Goal: Task Accomplishment & Management: Complete application form

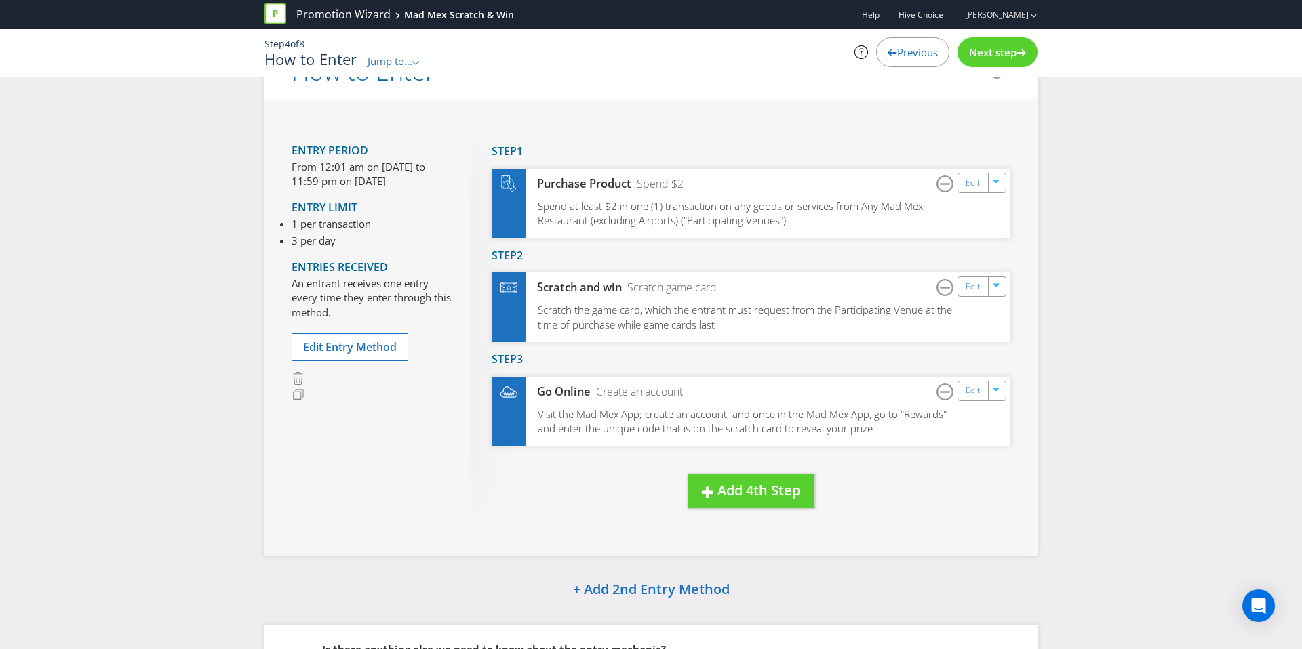
scroll to position [310, 0]
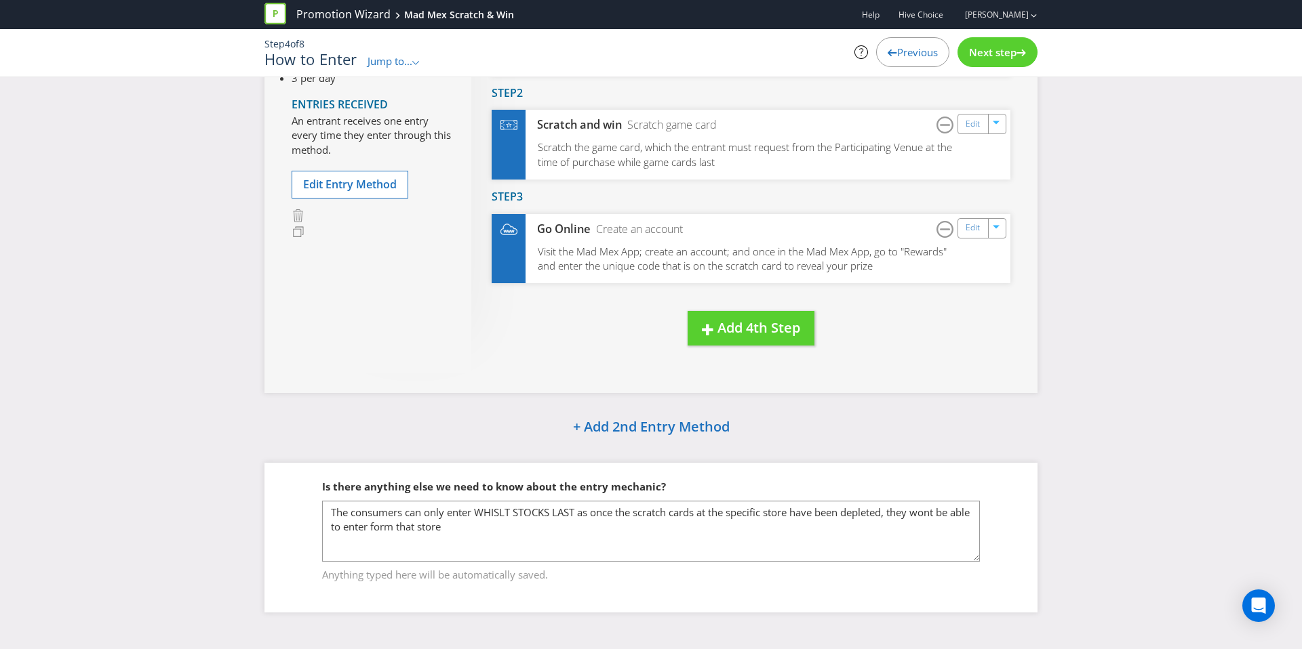
click at [1005, 63] on div "Next step" at bounding box center [997, 52] width 80 height 30
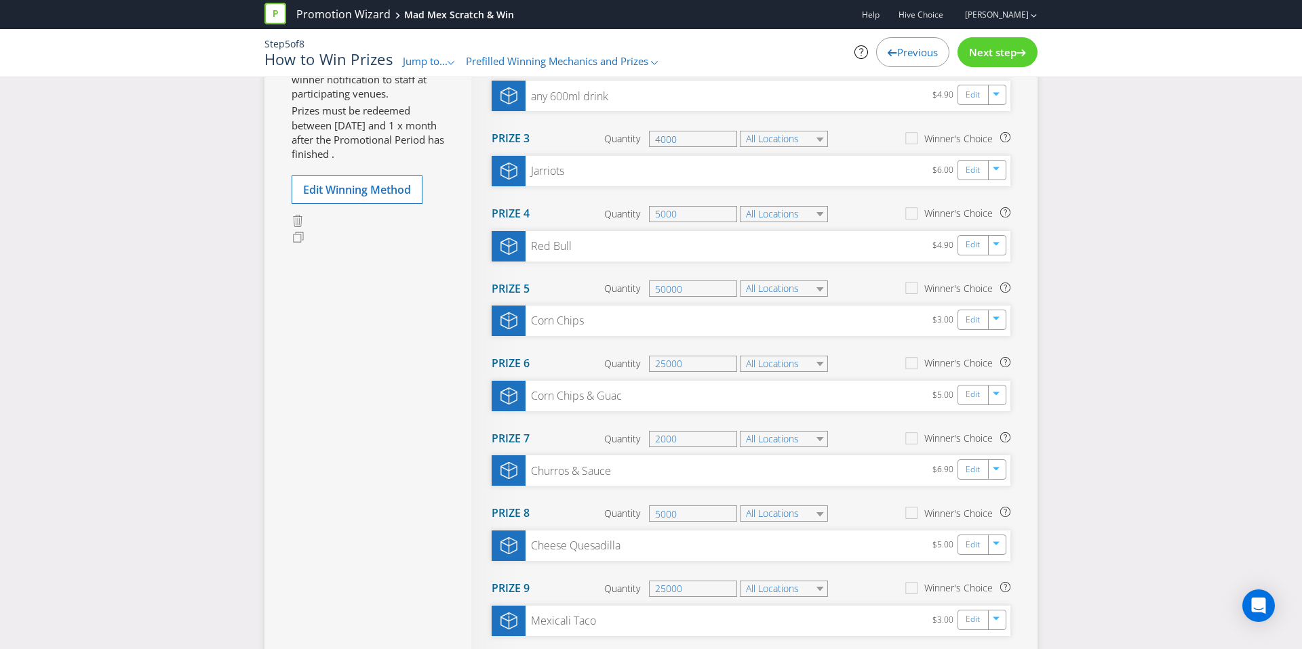
click at [1005, 63] on div "Next step" at bounding box center [997, 52] width 80 height 30
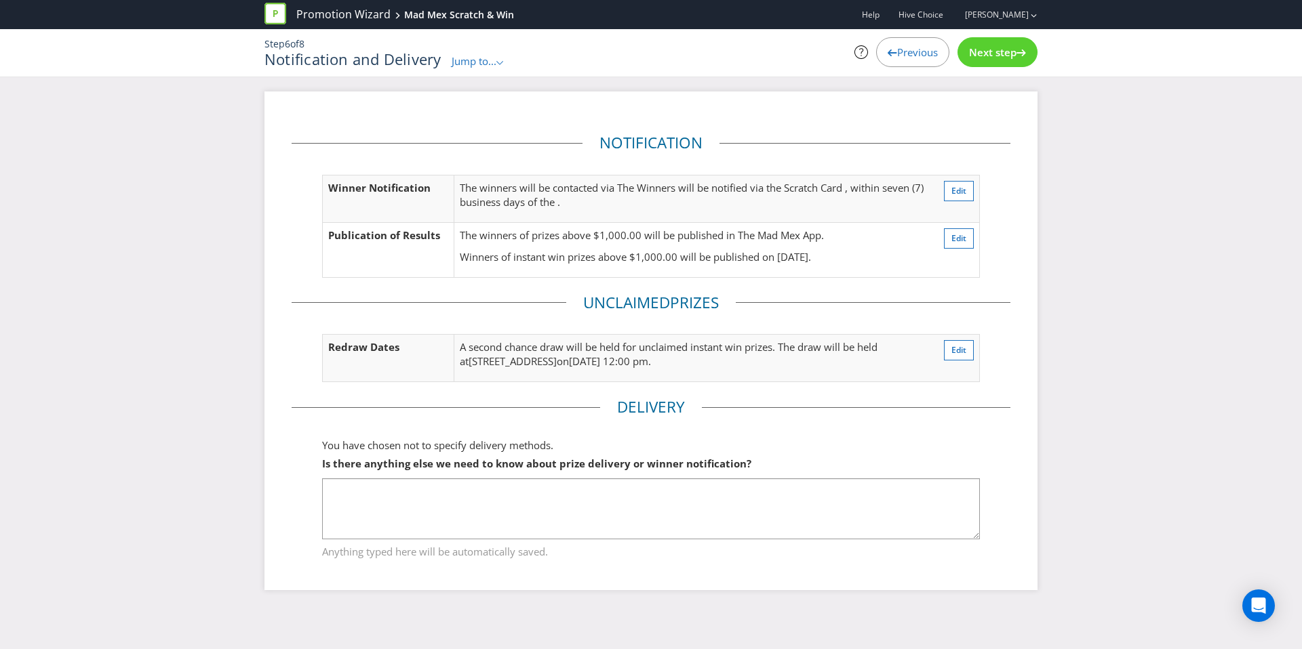
click at [921, 63] on div "Previous" at bounding box center [912, 52] width 73 height 30
click at [923, 64] on div "Previous" at bounding box center [912, 52] width 73 height 30
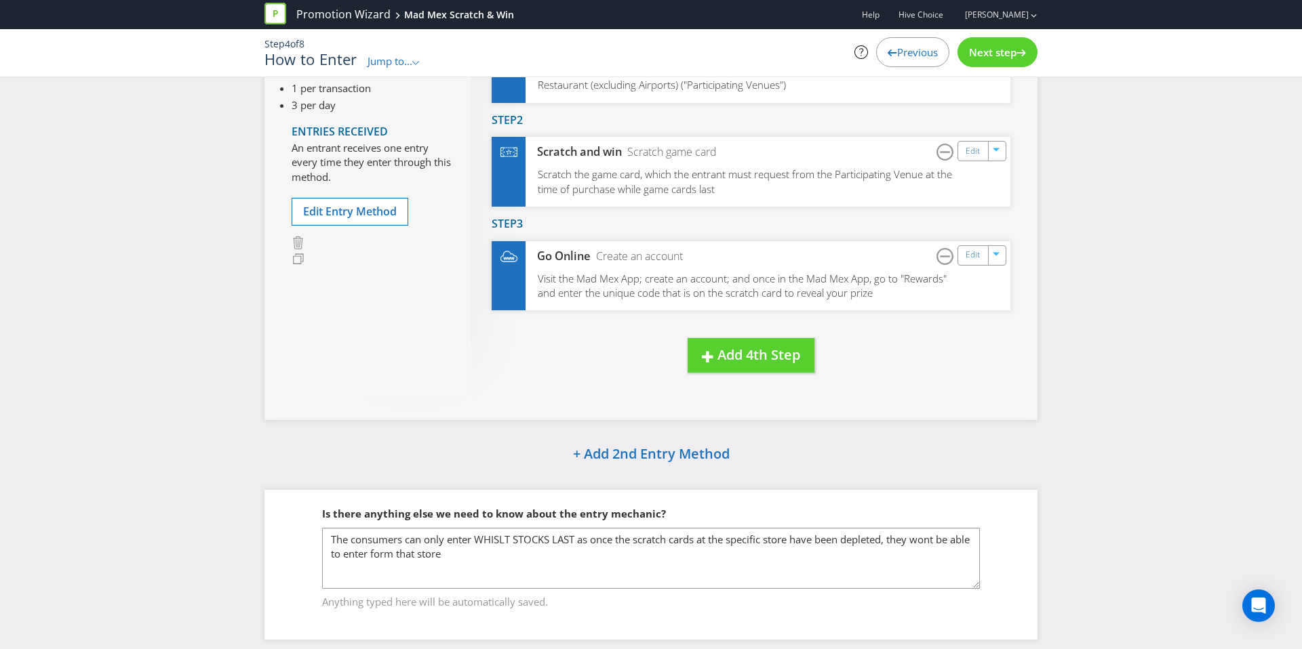
scroll to position [310, 0]
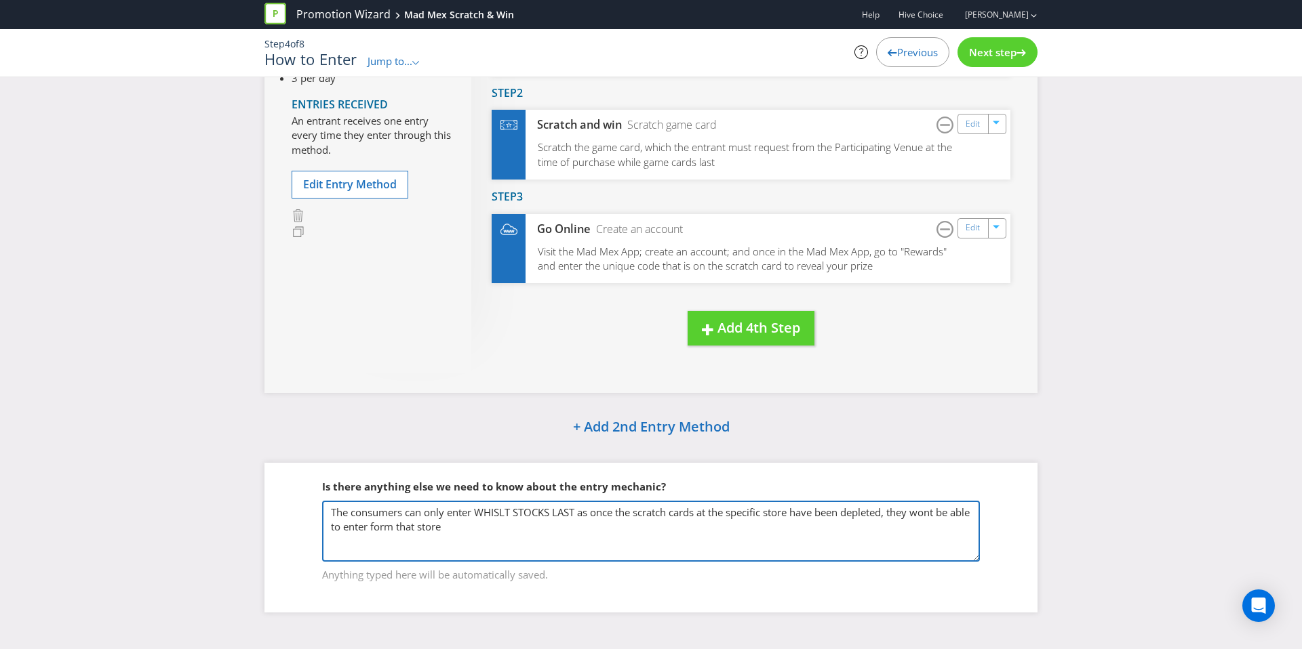
click at [357, 540] on textarea "The consumers can only enter WHISLT STOCKS LAST as once the scratch cards at th…" at bounding box center [651, 531] width 658 height 61
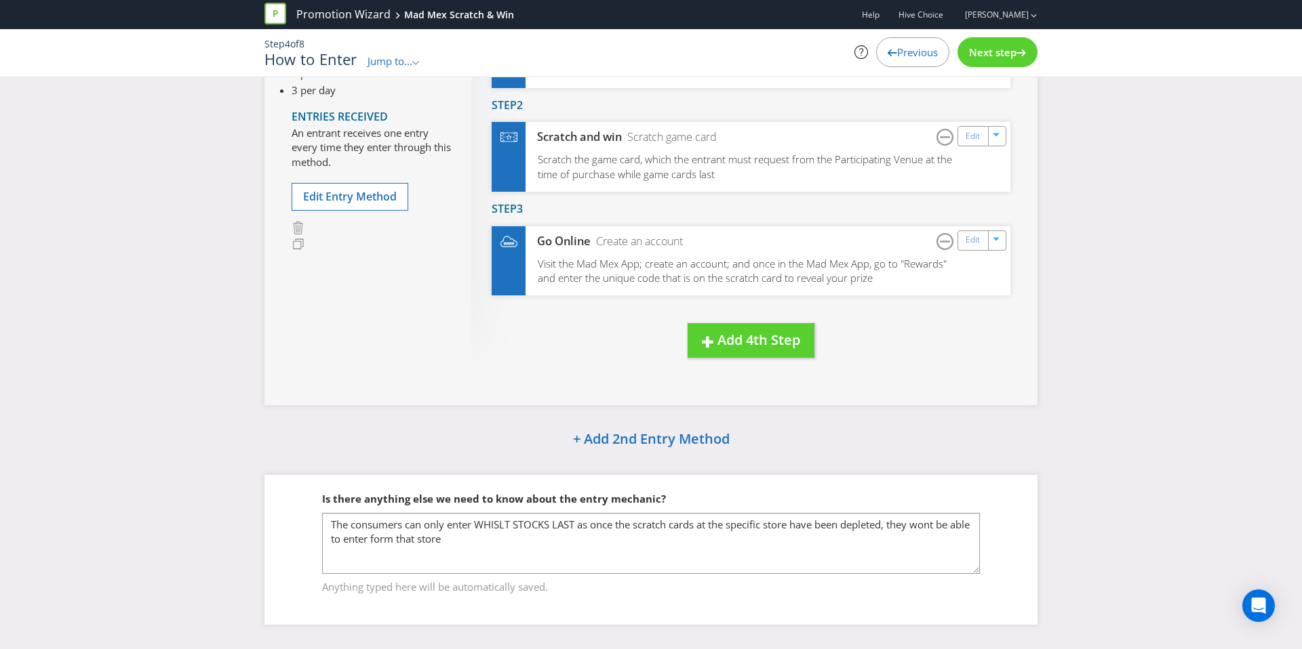
click at [985, 47] on span "Next step" at bounding box center [992, 52] width 47 height 14
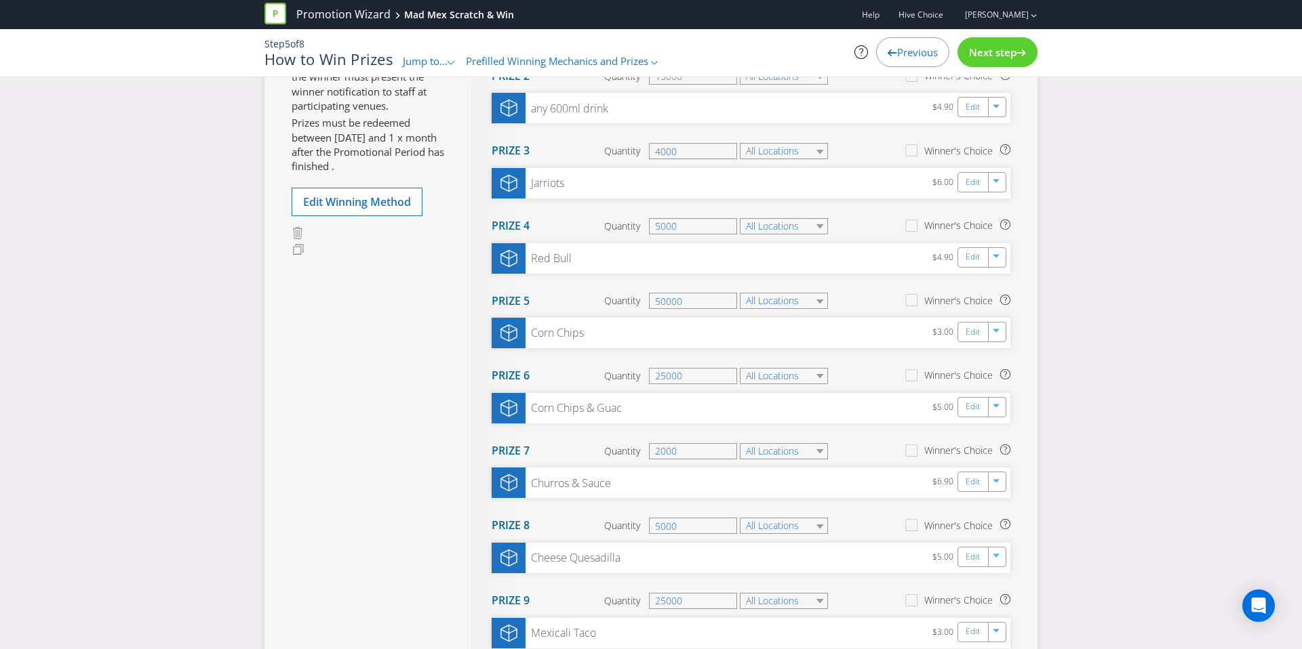
click at [985, 47] on span "Next step" at bounding box center [992, 52] width 47 height 14
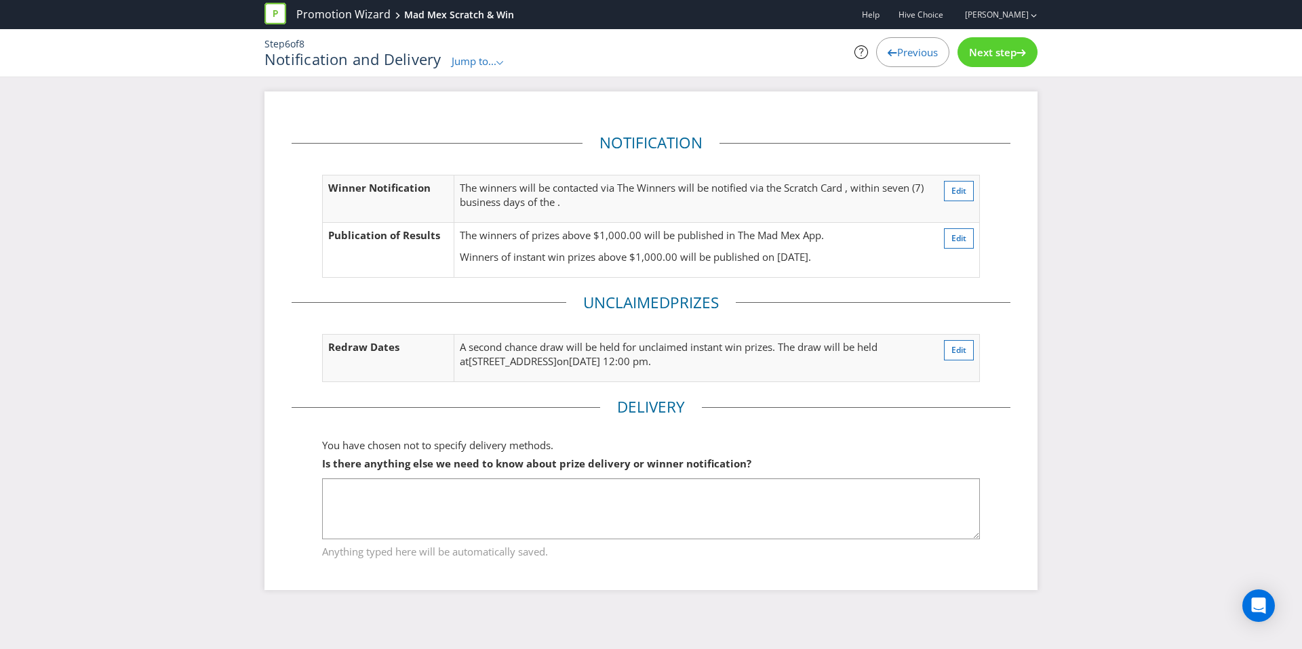
click at [918, 41] on div "Previous" at bounding box center [912, 52] width 73 height 30
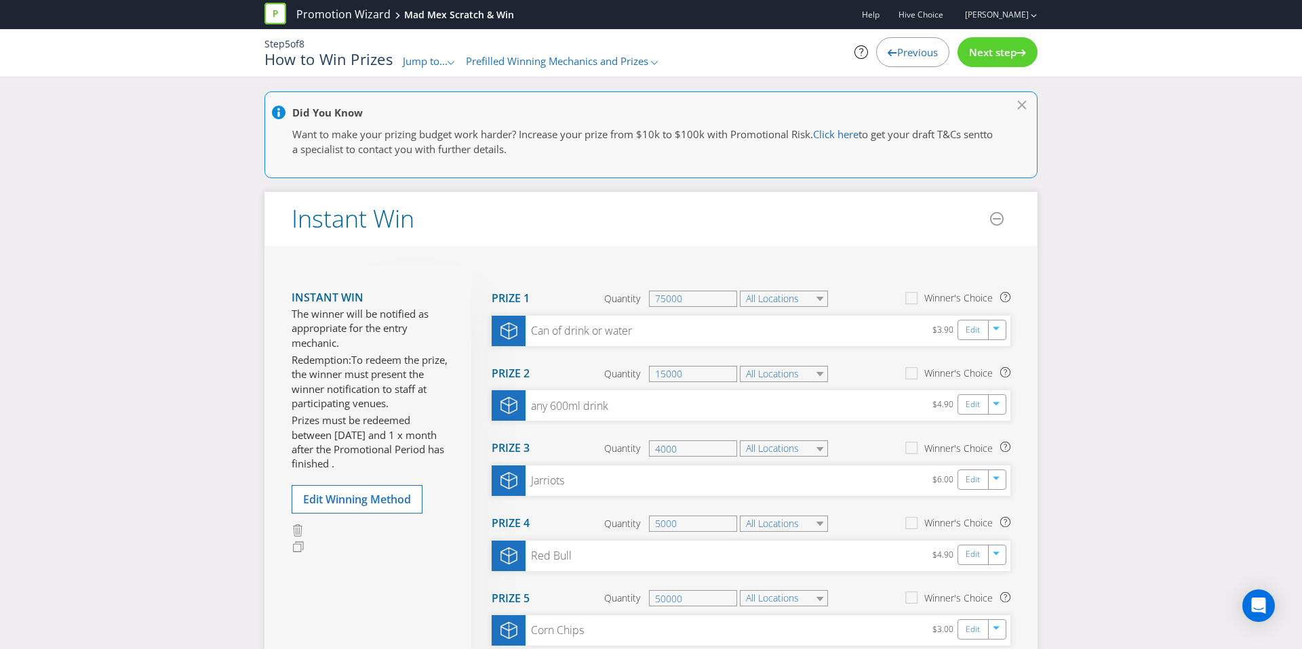
click at [917, 58] on span "Previous" at bounding box center [917, 52] width 41 height 14
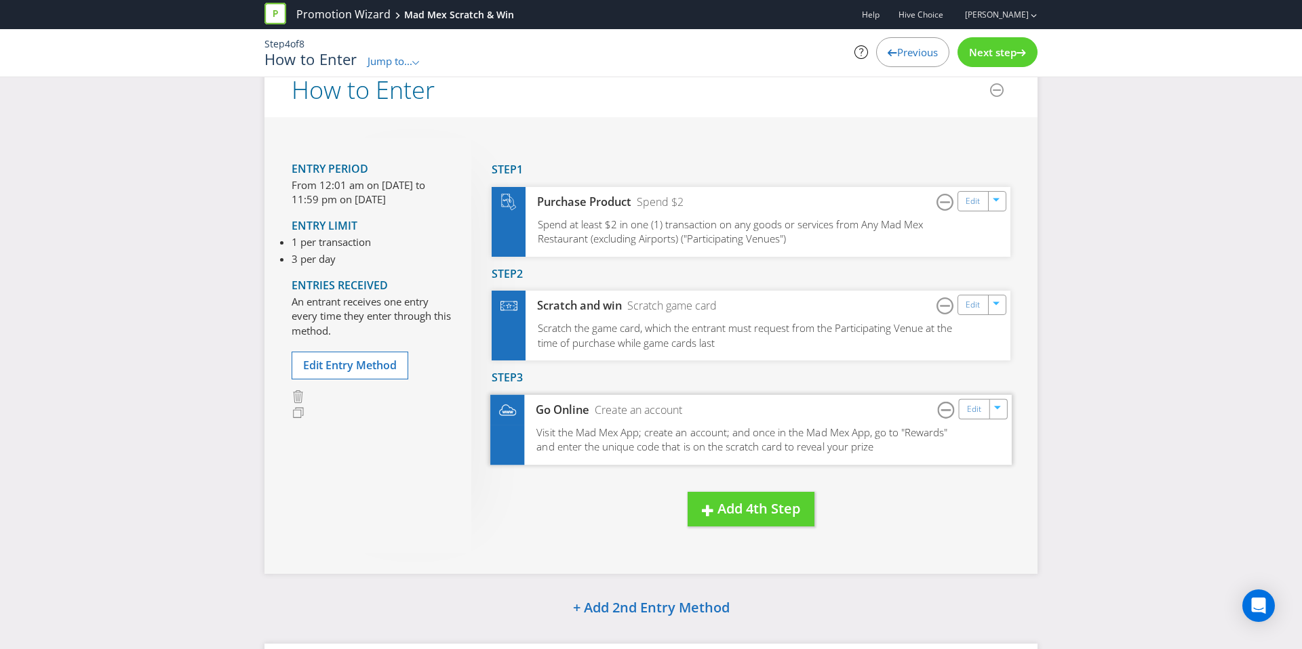
scroll to position [310, 0]
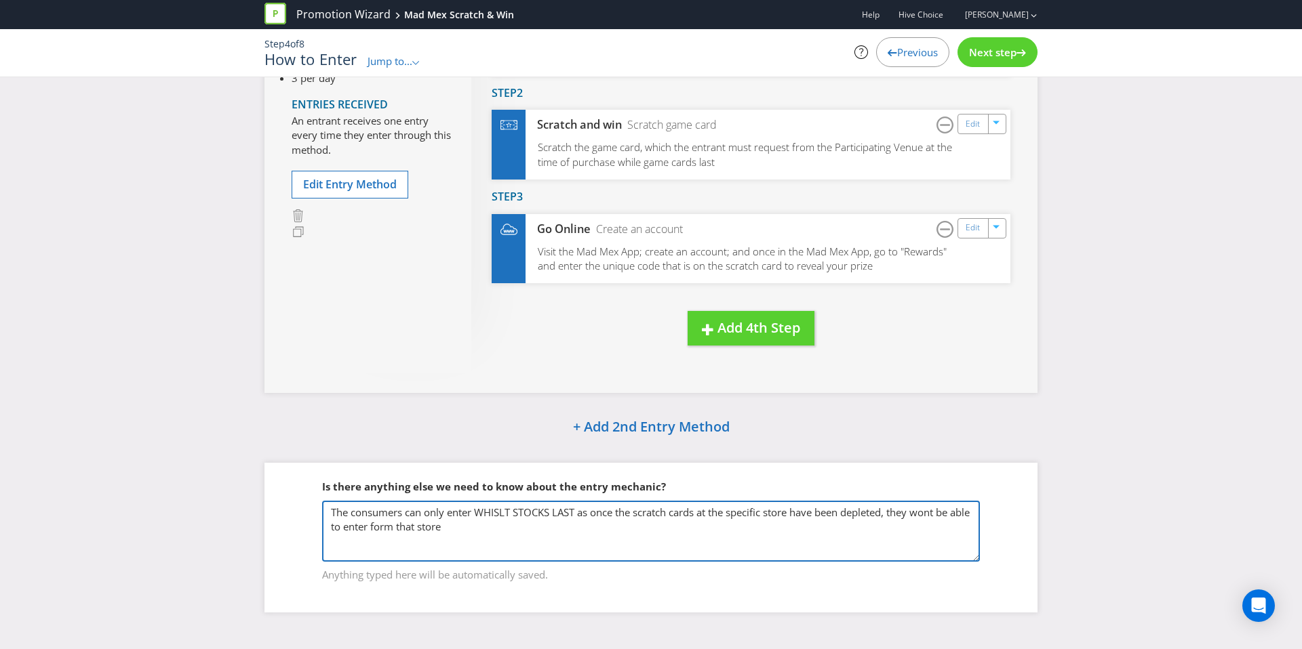
click at [499, 536] on textarea "The consumers can only enter WHISLT STOCKS LAST as once the scratch cards at th…" at bounding box center [651, 531] width 658 height 61
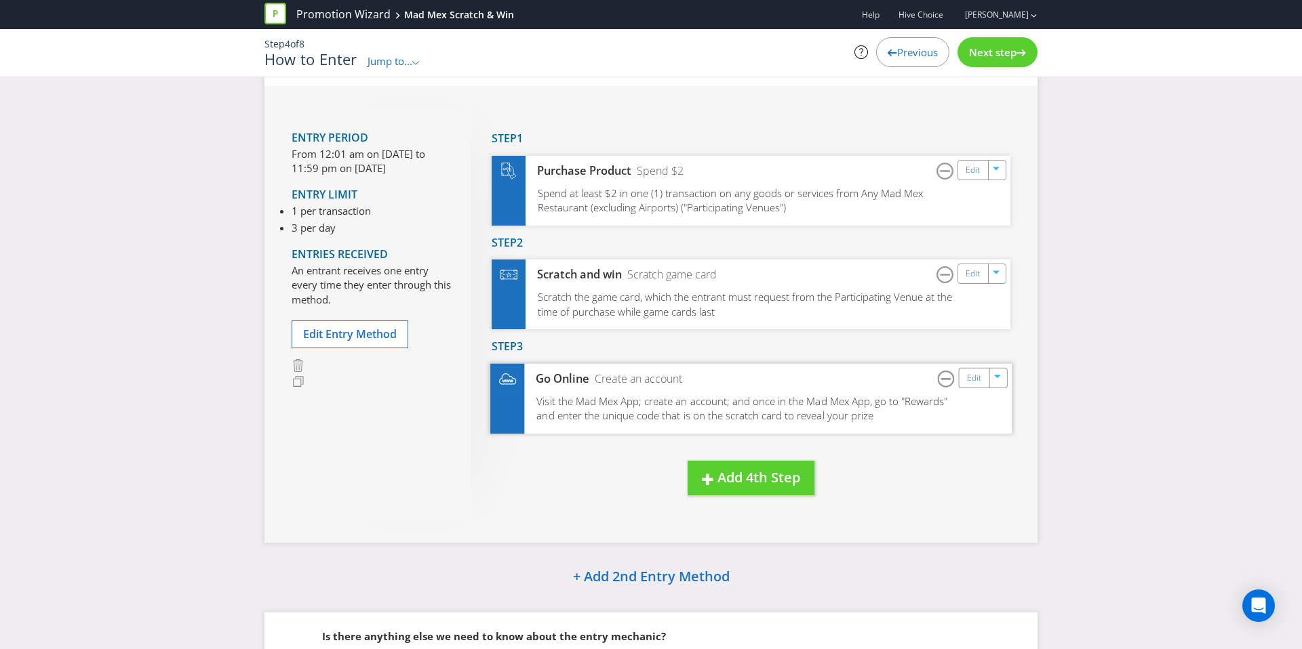
scroll to position [0, 0]
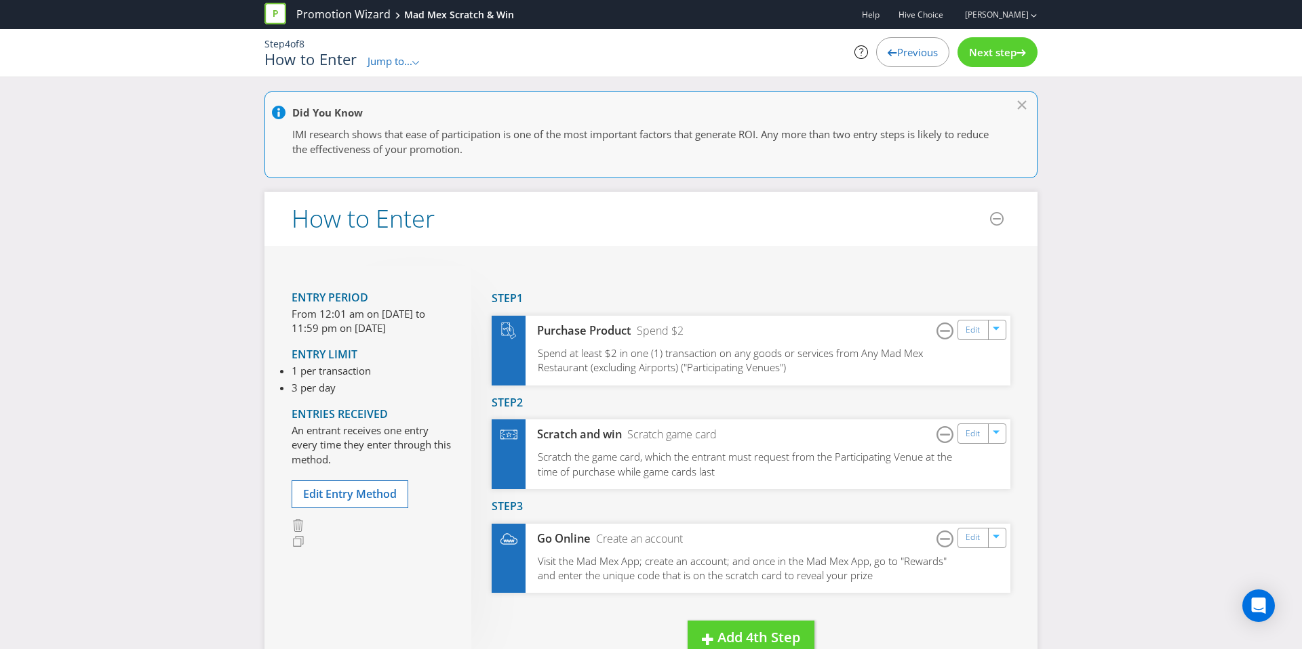
type textarea "The consumers can only enter WHISLT STOCKS LAST as once the scratch cards at th…"
click at [1007, 56] on span "Next step" at bounding box center [992, 52] width 47 height 14
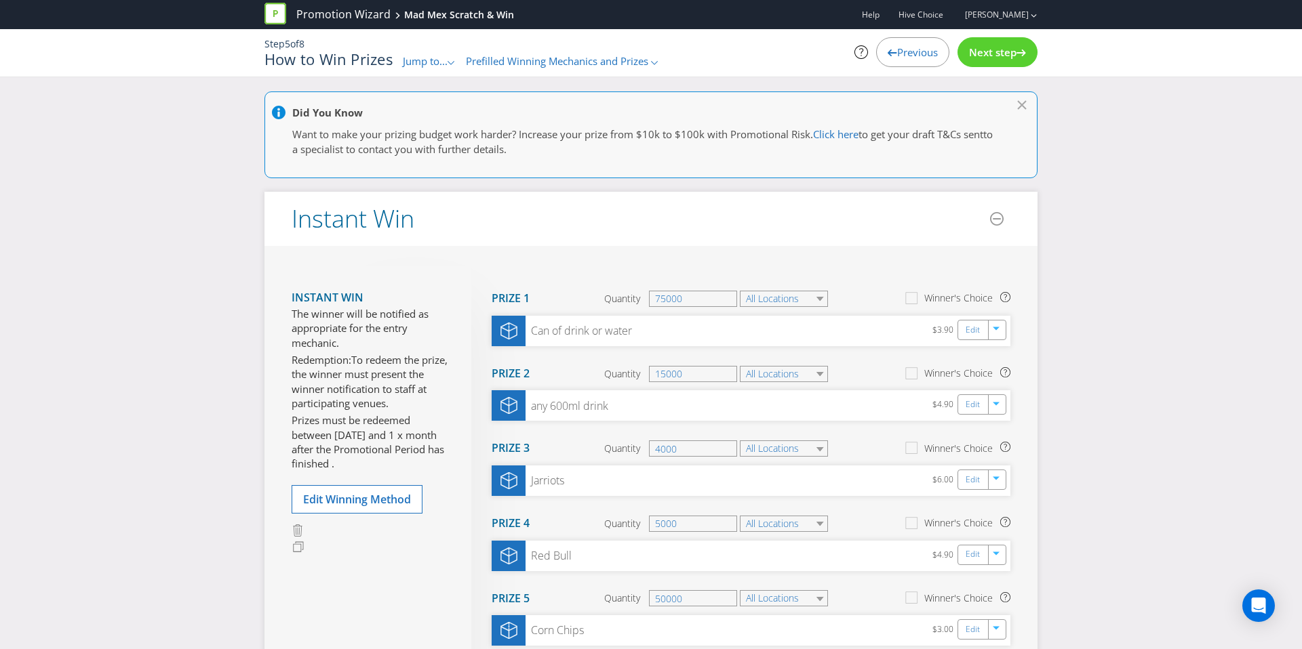
click at [927, 52] on span "Previous" at bounding box center [917, 52] width 41 height 14
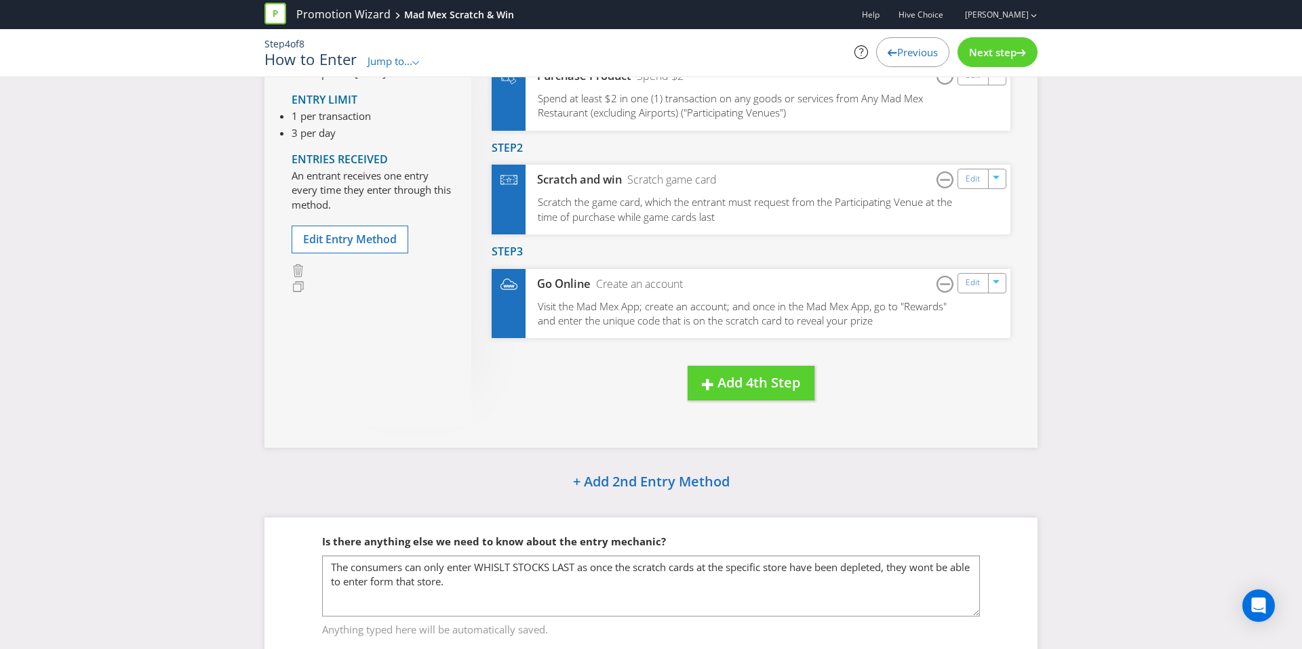
scroll to position [310, 0]
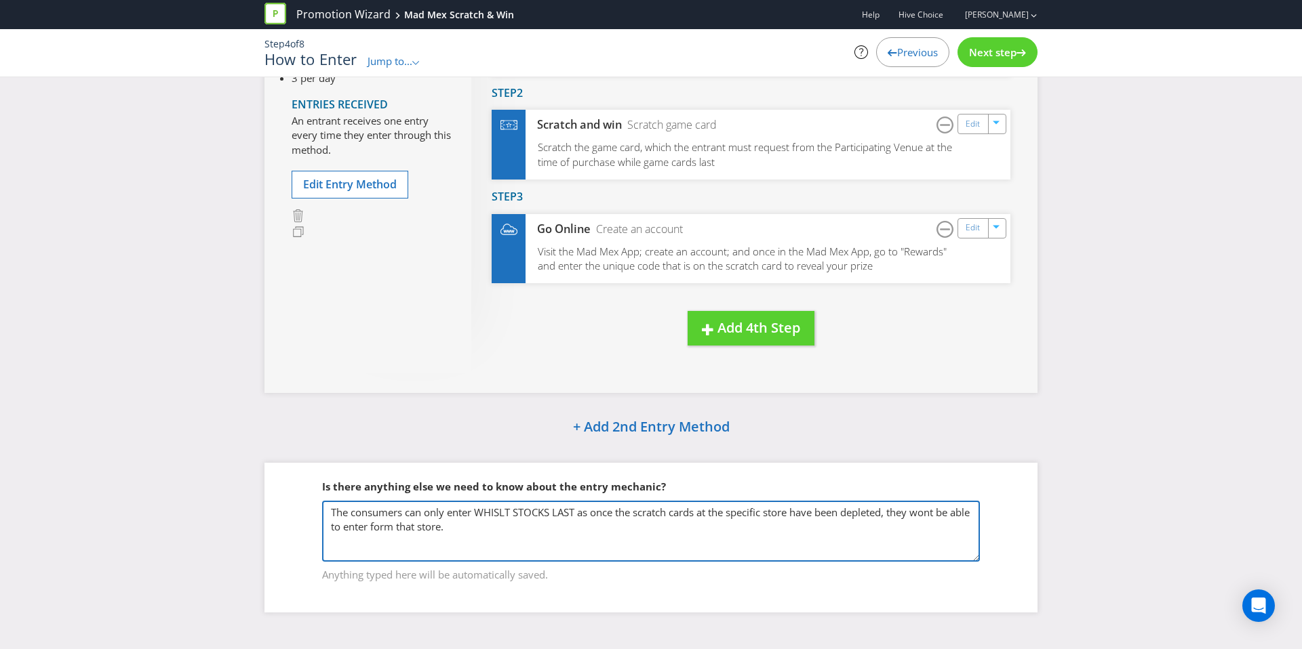
click at [481, 549] on textarea "The consumers can only enter WHISLT STOCKS LAST as once the scratch cards at th…" at bounding box center [651, 531] width 658 height 61
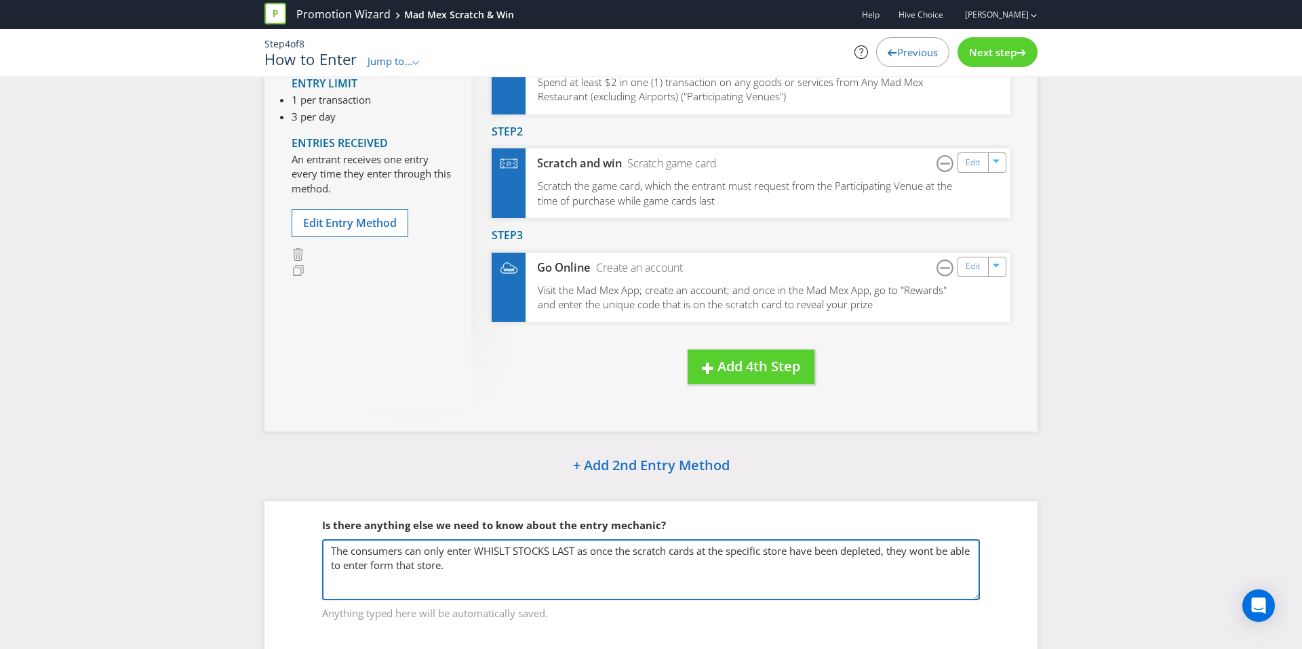
scroll to position [274, 0]
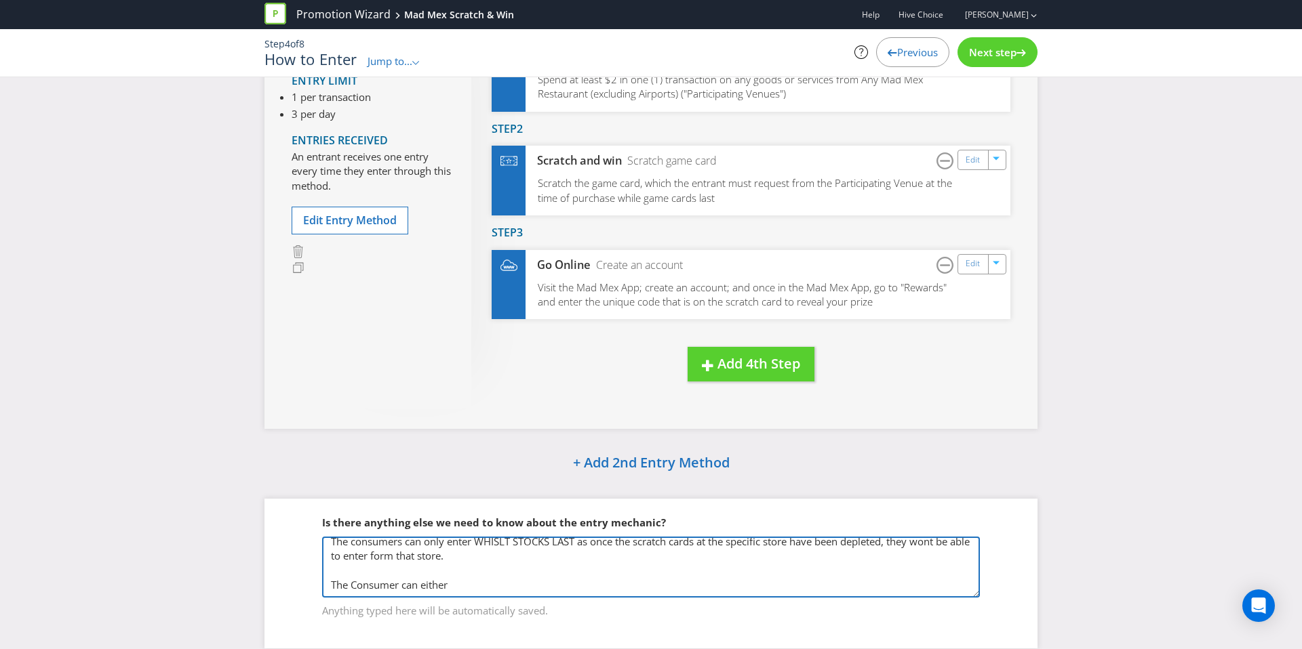
drag, startPoint x: 441, startPoint y: 590, endPoint x: 268, endPoint y: 571, distance: 173.2
click at [268, 571] on div "Is there anything else we need to know about the entry mechanic? The consumers …" at bounding box center [650, 574] width 773 height 150
type textarea "The consumers can only enter WHISLT STOCKS LAST as once the scratch cards at th…"
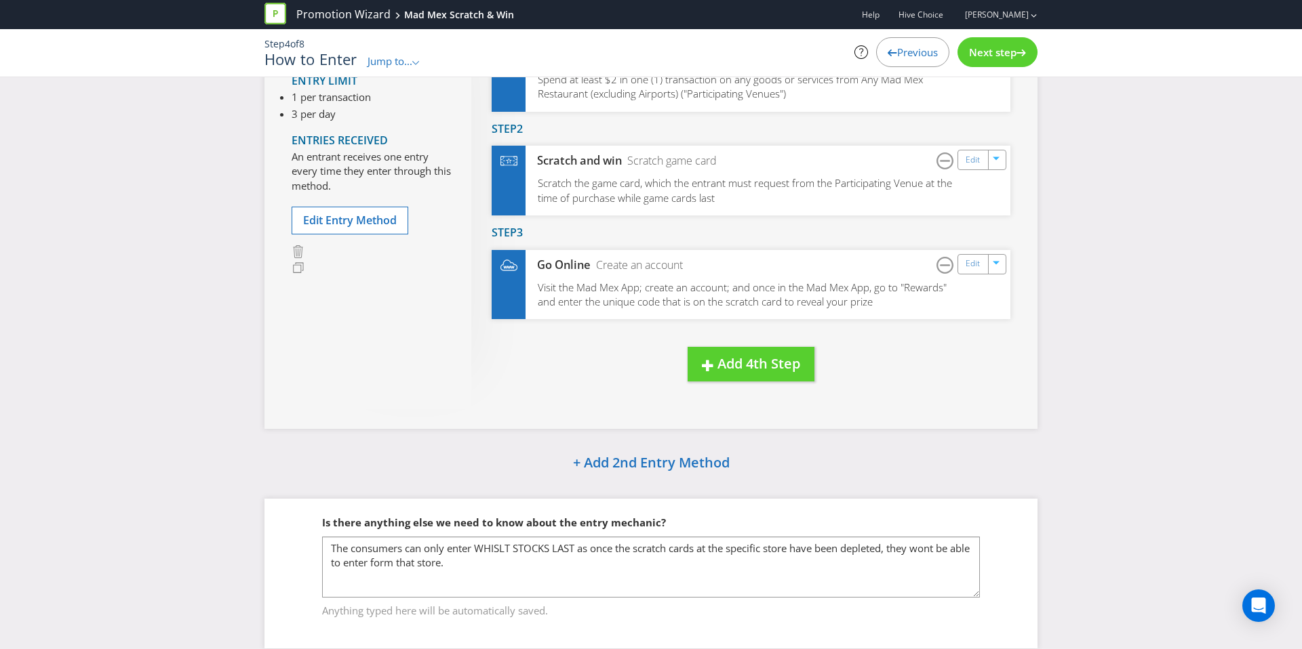
click at [1001, 54] on span "Next step" at bounding box center [992, 52] width 47 height 14
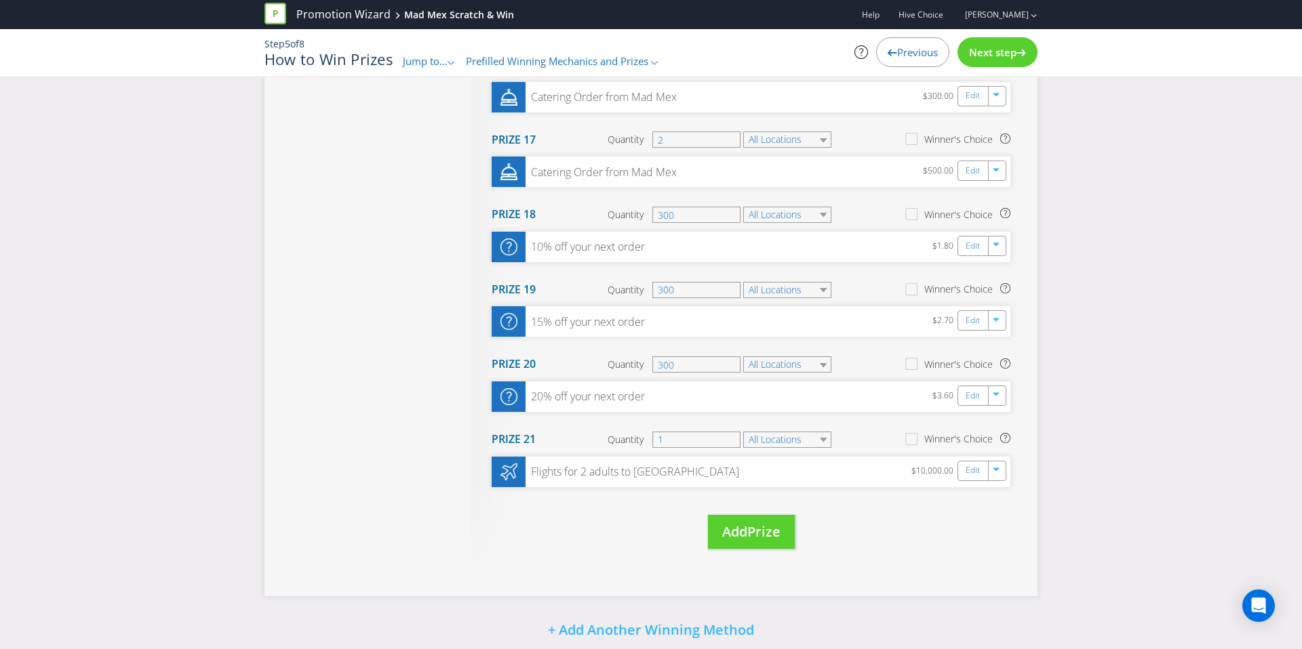
scroll to position [1541, 0]
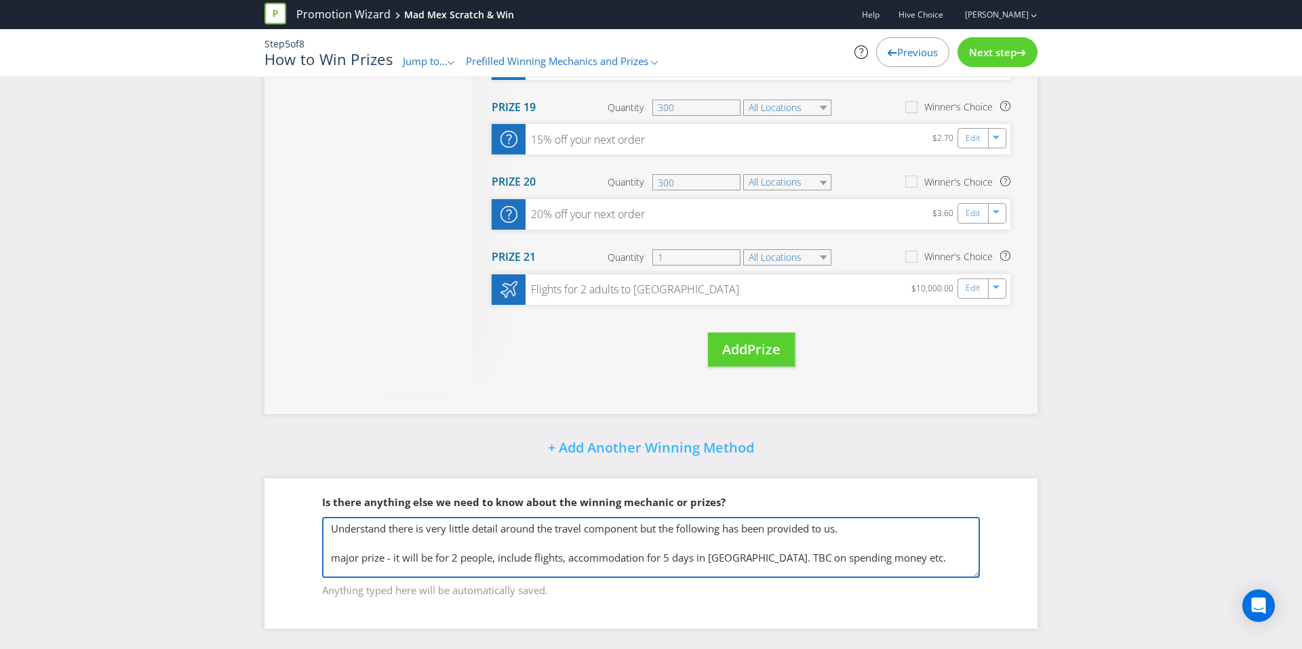
click at [334, 530] on textarea "Understand there is very little detail around the travel component but the foll…" at bounding box center [651, 547] width 658 height 61
click at [336, 534] on textarea "Understand there is very little detail around the travel component but the foll…" at bounding box center [651, 547] width 658 height 61
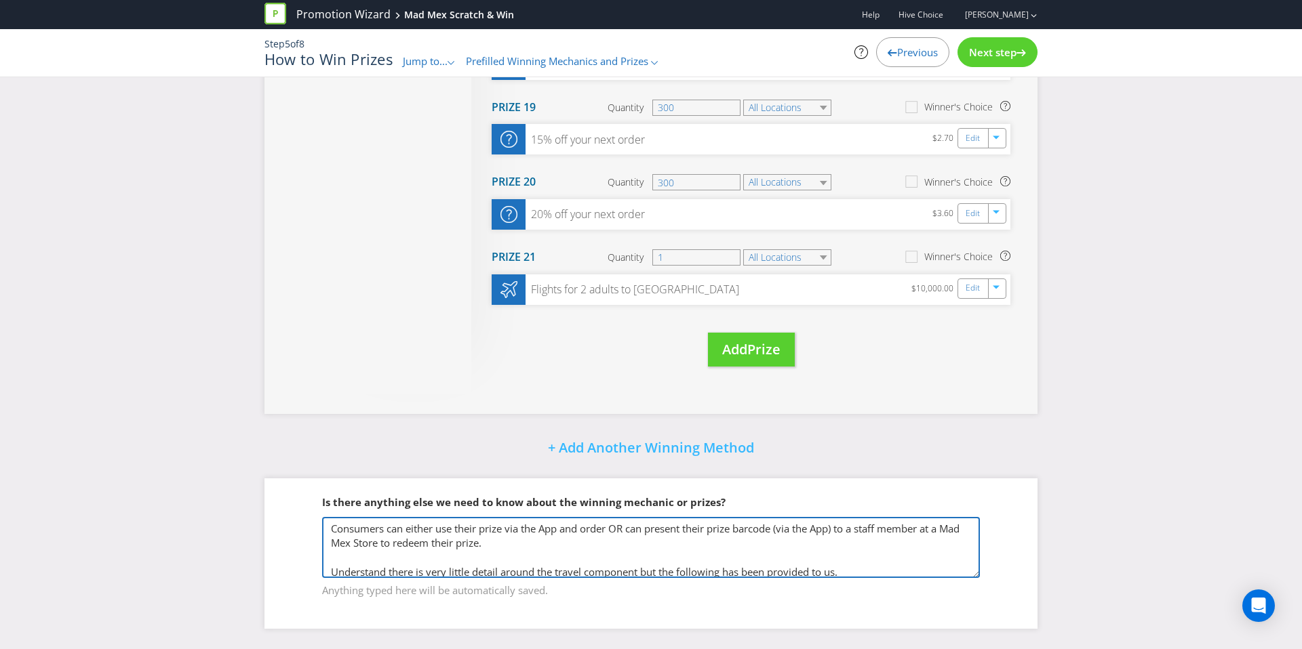
scroll to position [35, 0]
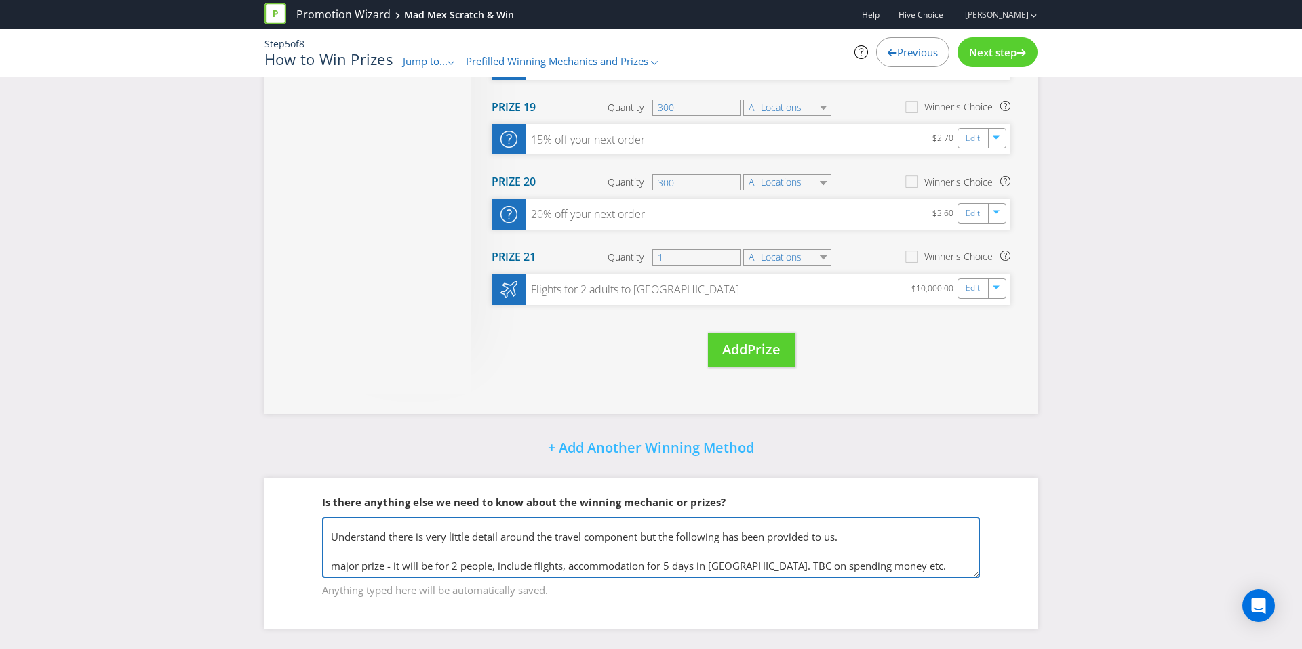
type textarea "Consumers can either use their prize via the App and order OR can present their…"
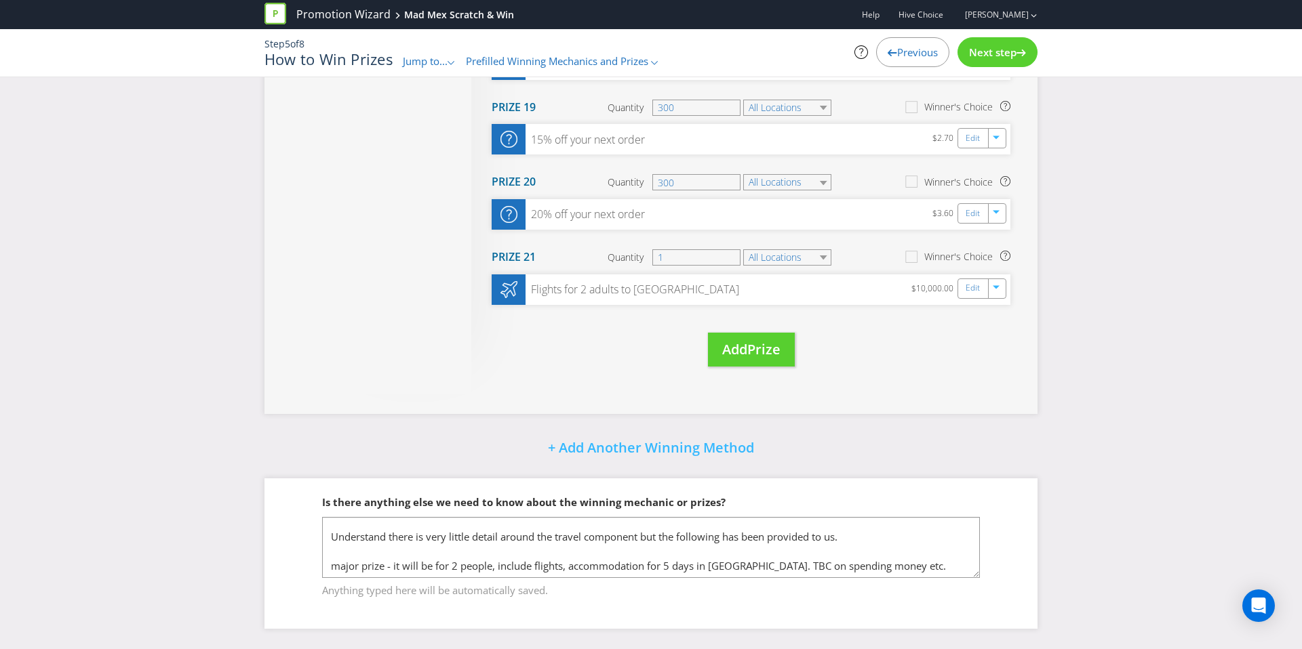
click at [1001, 60] on div "Next step" at bounding box center [997, 52] width 80 height 30
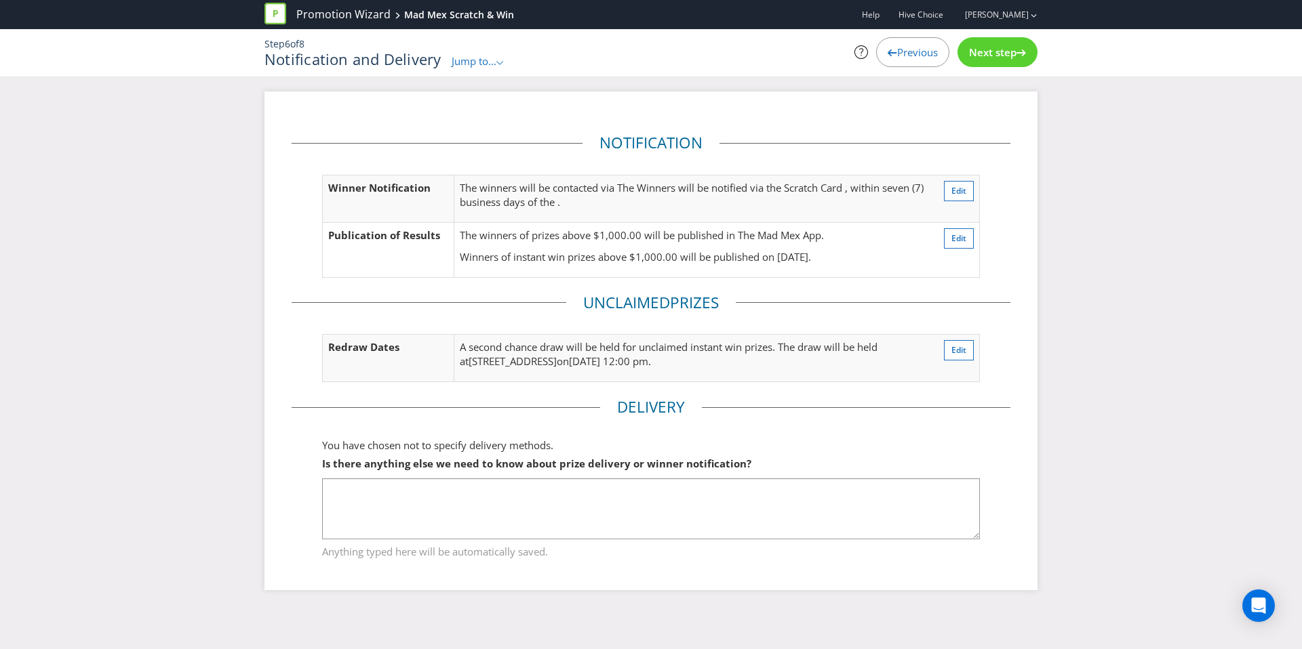
click at [1001, 60] on div "Next step" at bounding box center [997, 52] width 80 height 30
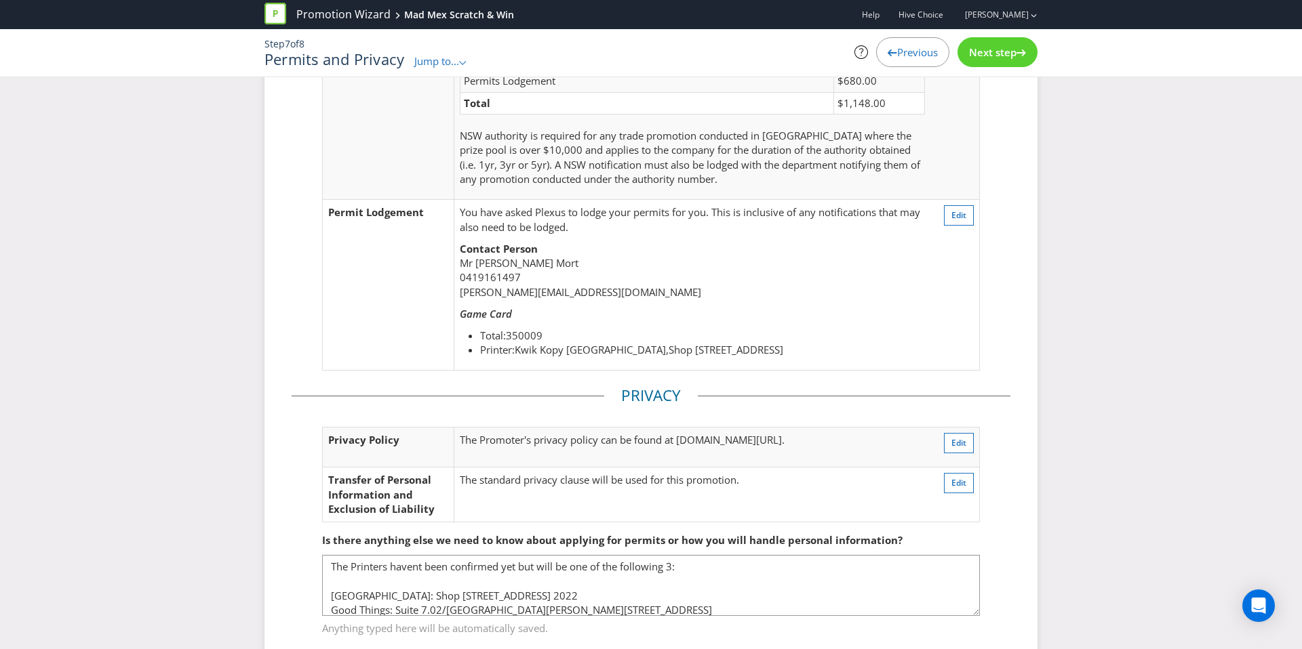
scroll to position [231, 0]
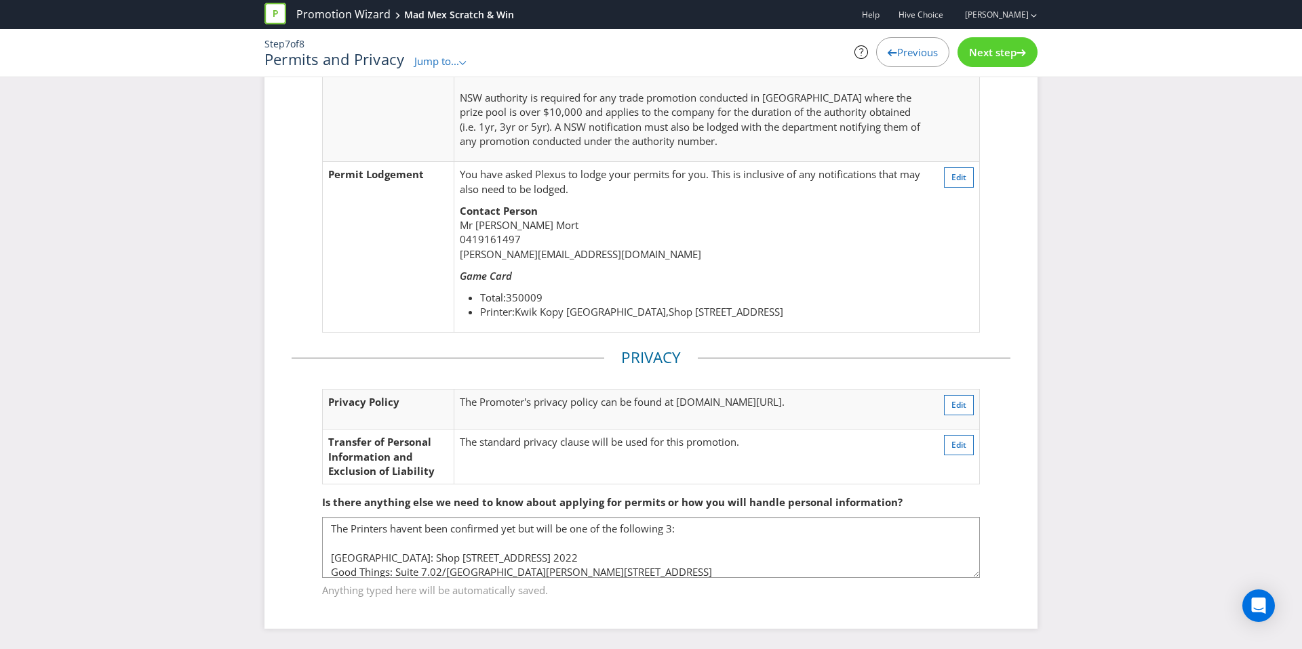
click at [1016, 66] on div "Next step" at bounding box center [997, 52] width 80 height 30
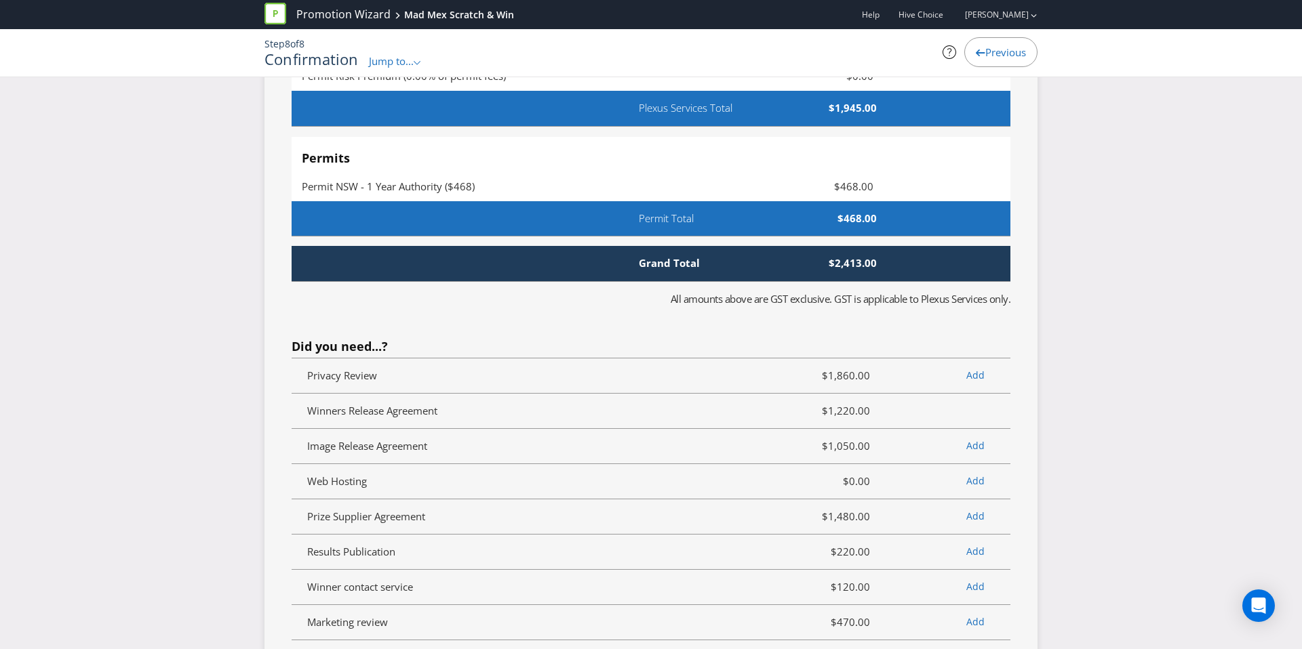
scroll to position [5820, 0]
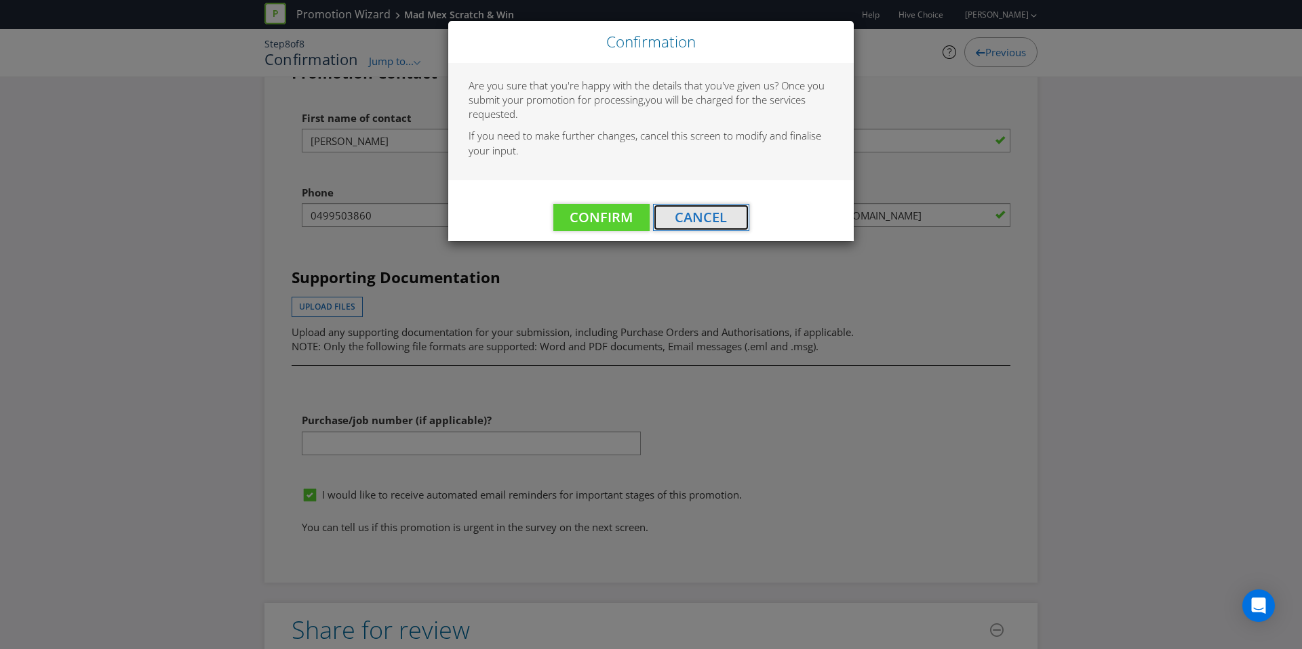
click at [679, 216] on span "Cancel" at bounding box center [701, 217] width 52 height 18
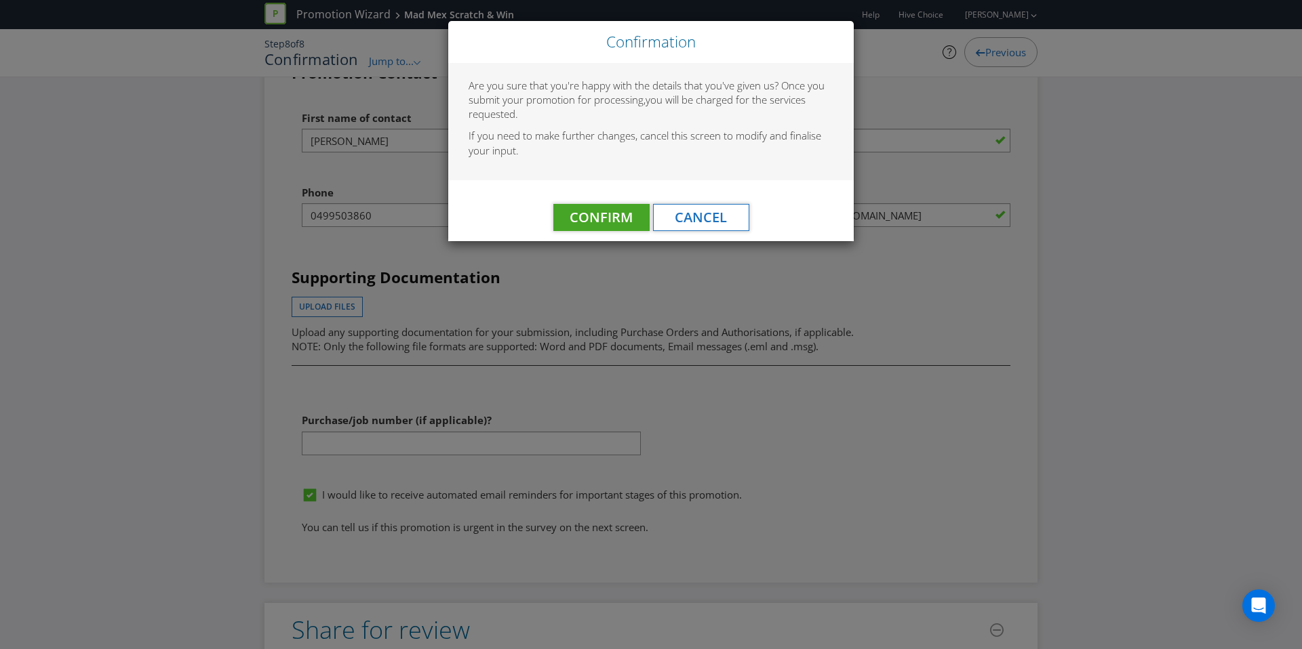
click at [614, 205] on div "Confirm Cancel" at bounding box center [650, 210] width 405 height 61
click at [614, 220] on span "Confirm" at bounding box center [600, 217] width 63 height 18
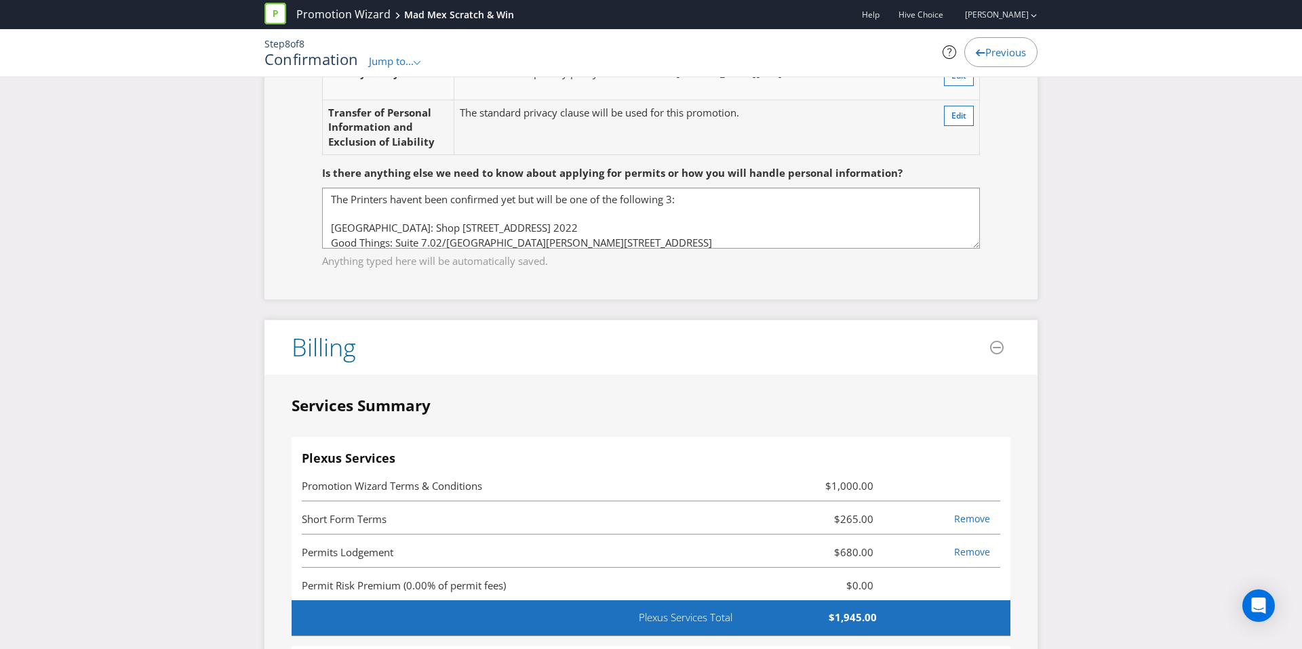
click at [746, 478] on span "Promotion Wizard Terms & Conditions" at bounding box center [535, 486] width 466 height 16
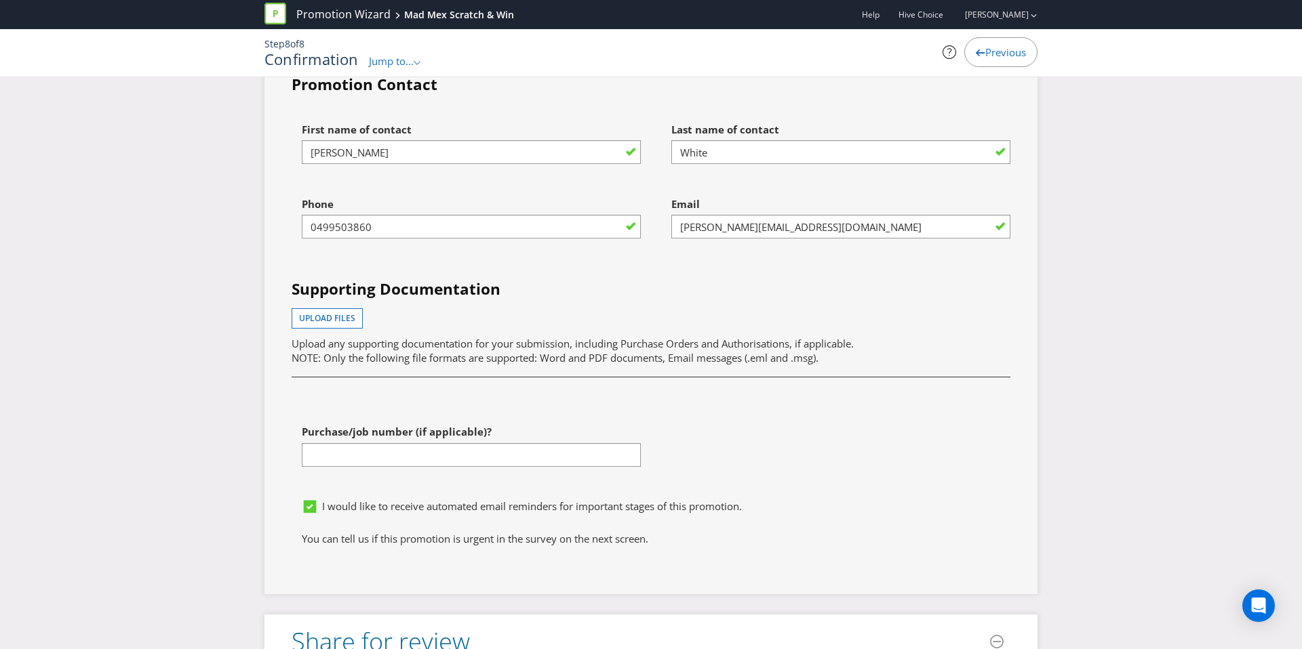
scroll to position [5820, 0]
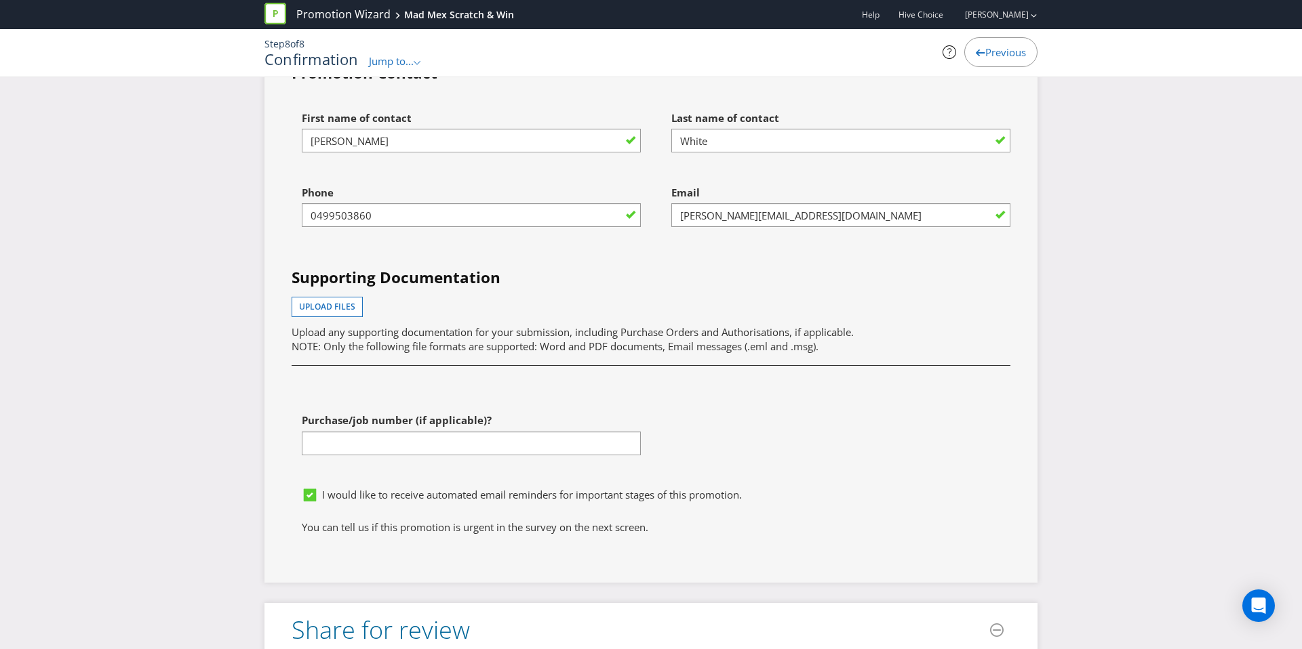
click at [769, 488] on div "I would like to receive automated email reminders for important stages of this …" at bounding box center [656, 495] width 708 height 14
click at [352, 19] on link "Promotion Wizard" at bounding box center [343, 15] width 94 height 16
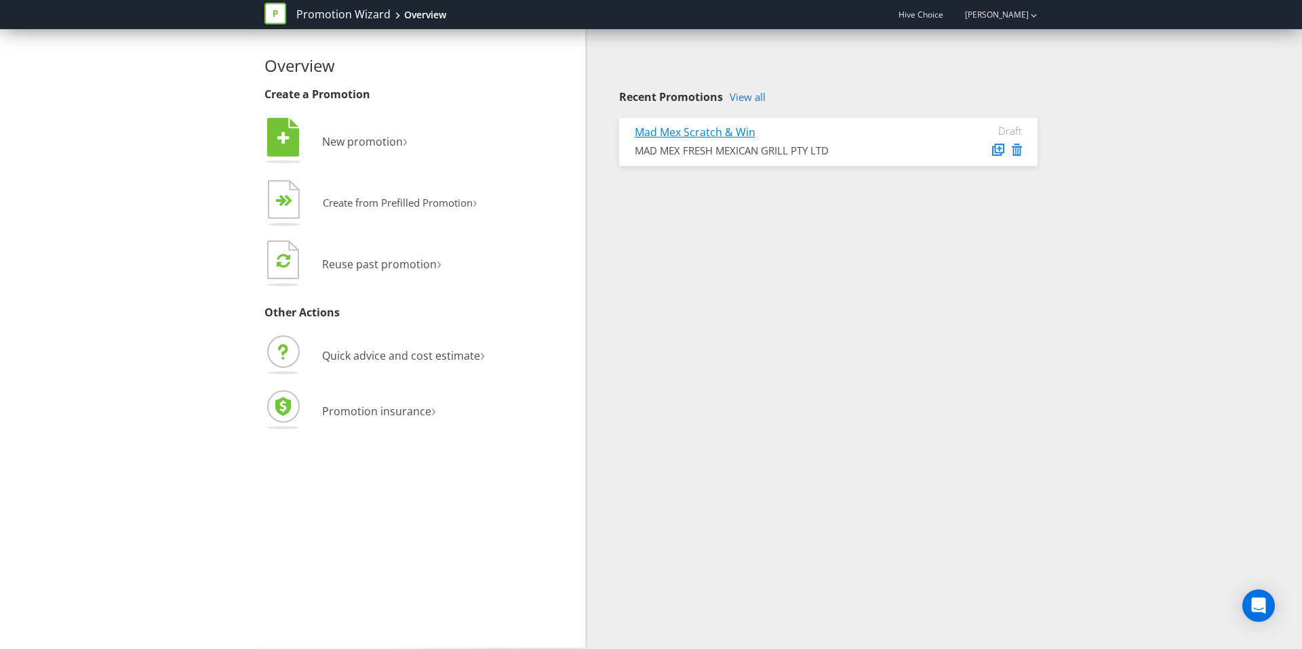
click at [679, 126] on link "Mad Mex Scratch & Win" at bounding box center [695, 132] width 121 height 15
click at [697, 134] on link "Mad Mex Scratch & Win" at bounding box center [695, 132] width 121 height 15
click at [751, 97] on link "View all" at bounding box center [747, 98] width 36 height 12
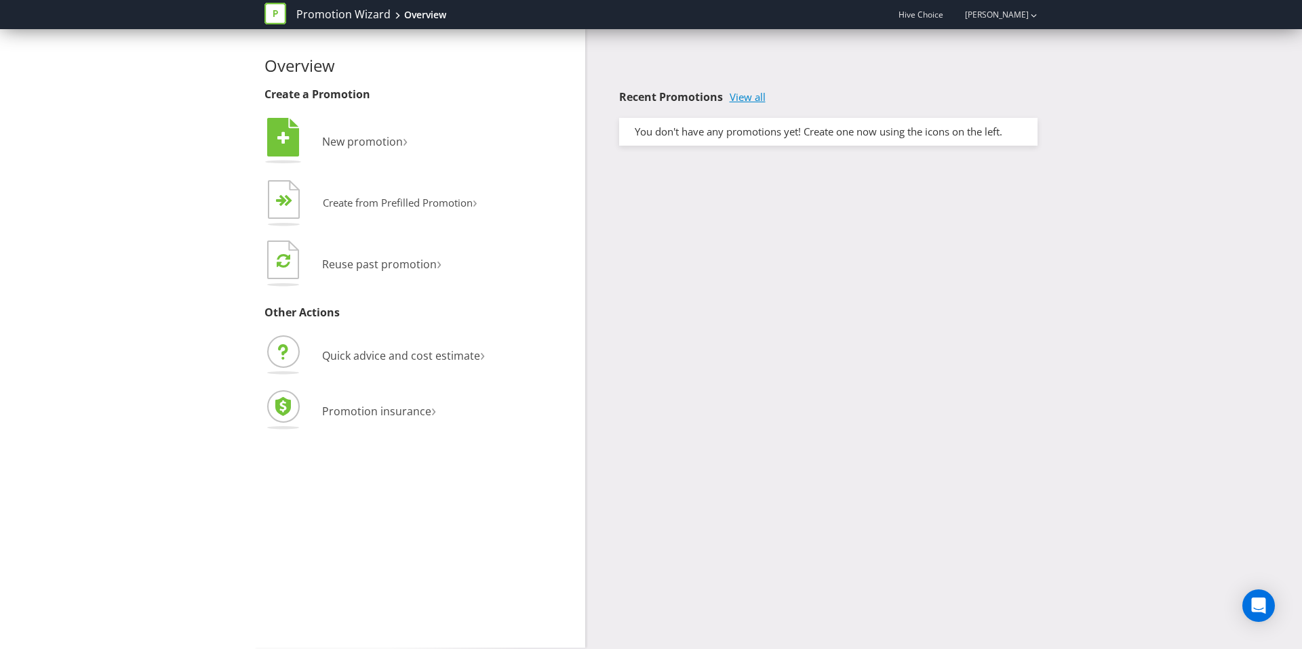
click at [750, 98] on link "View all" at bounding box center [747, 98] width 36 height 12
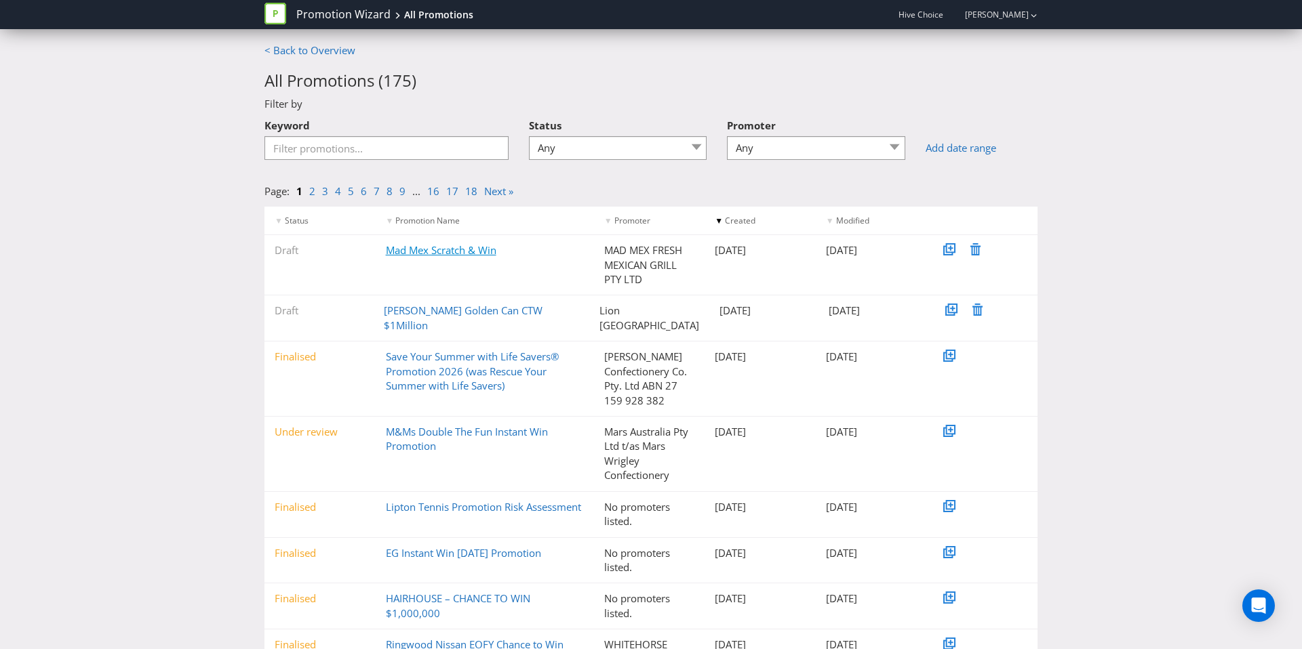
click at [453, 249] on link "Mad Mex Scratch & Win" at bounding box center [441, 250] width 110 height 14
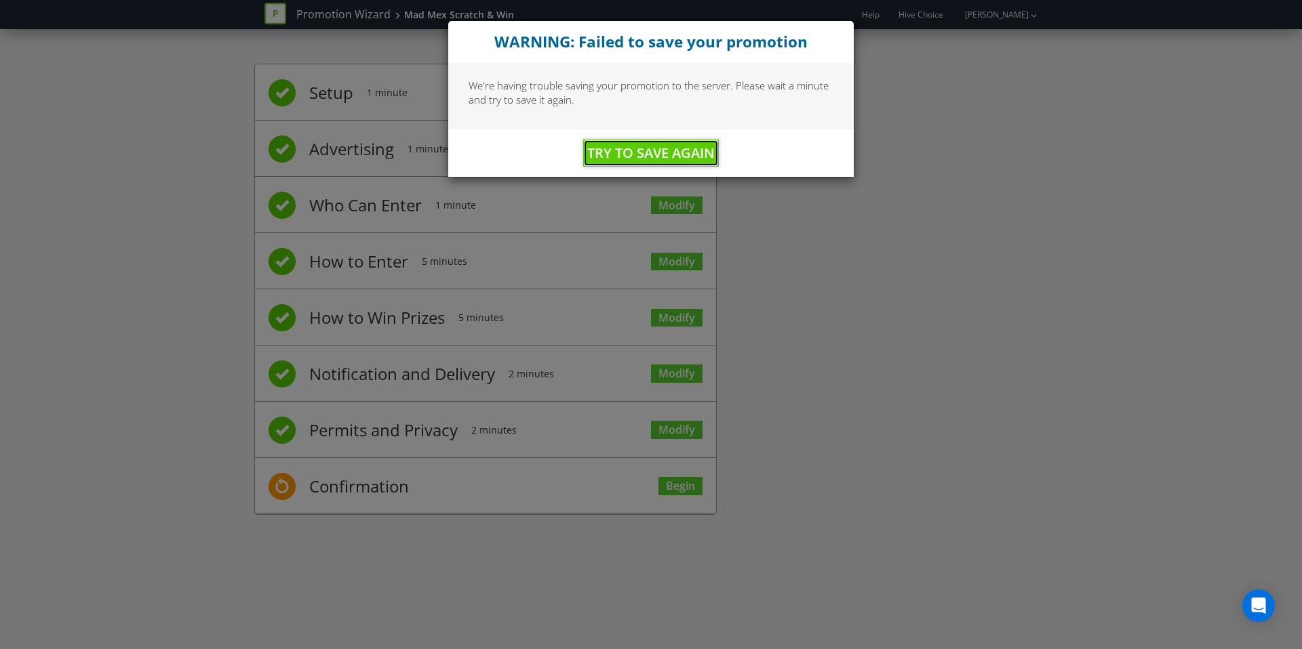
click at [683, 157] on span "Try to Save Again" at bounding box center [650, 153] width 127 height 18
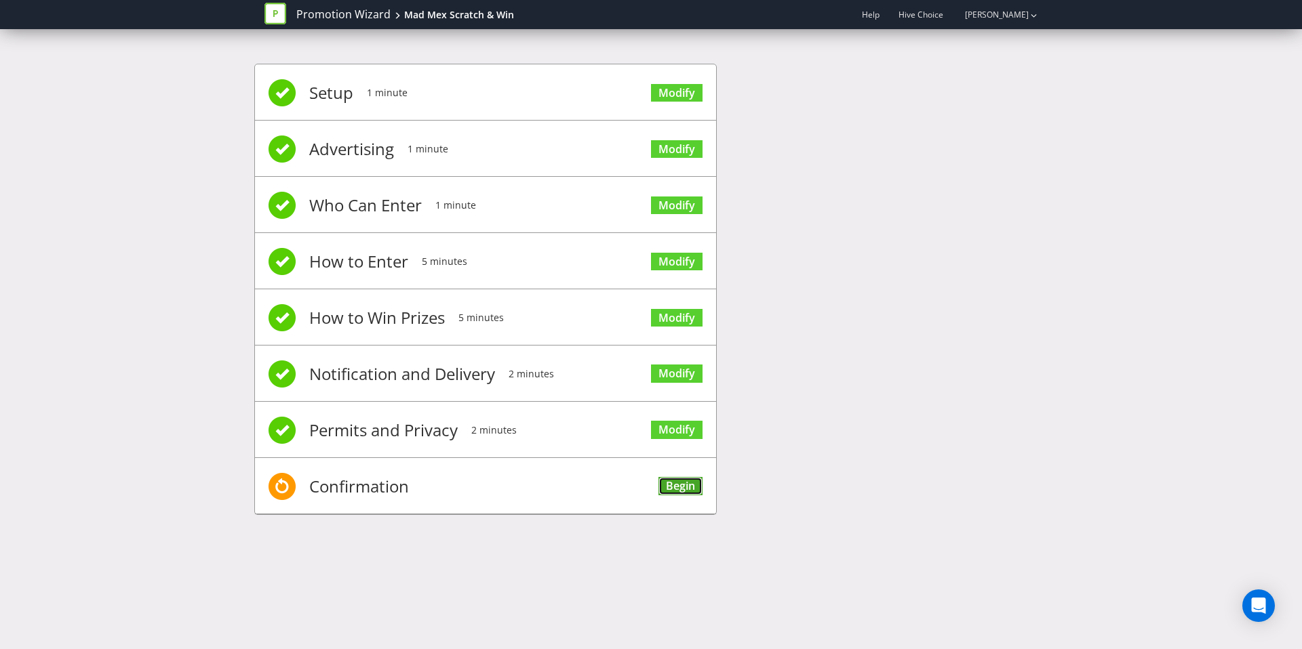
click at [697, 491] on link "Begin" at bounding box center [680, 486] width 44 height 18
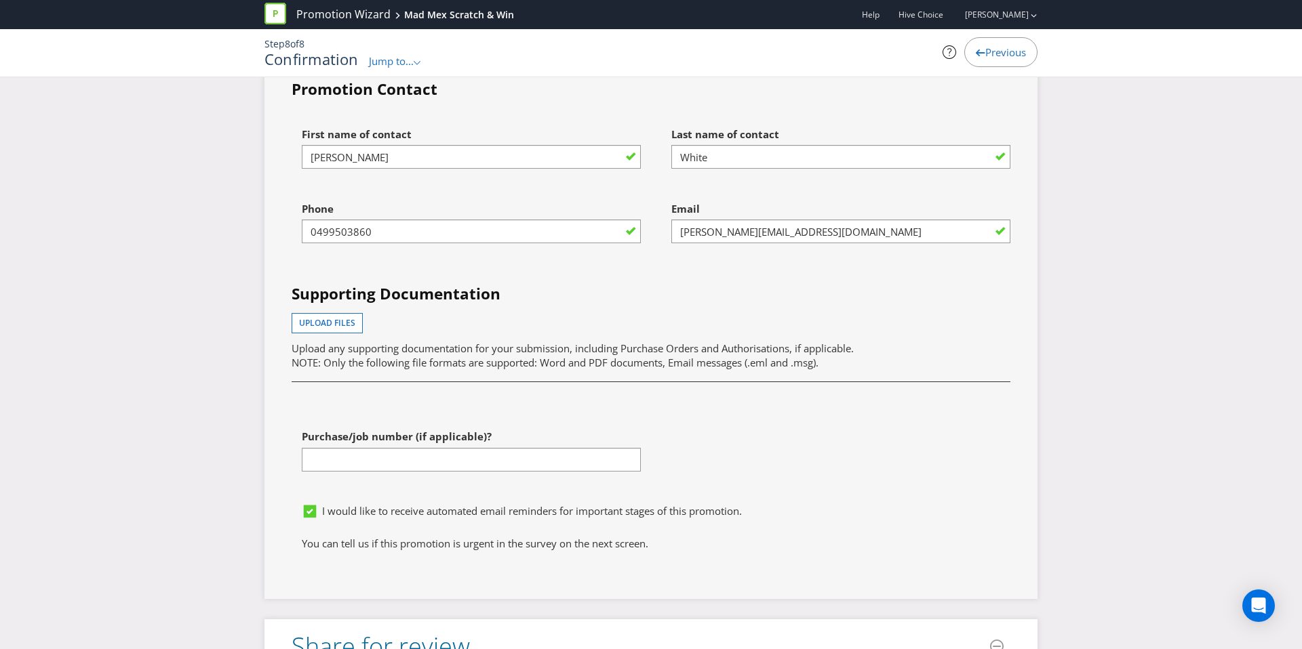
scroll to position [5820, 0]
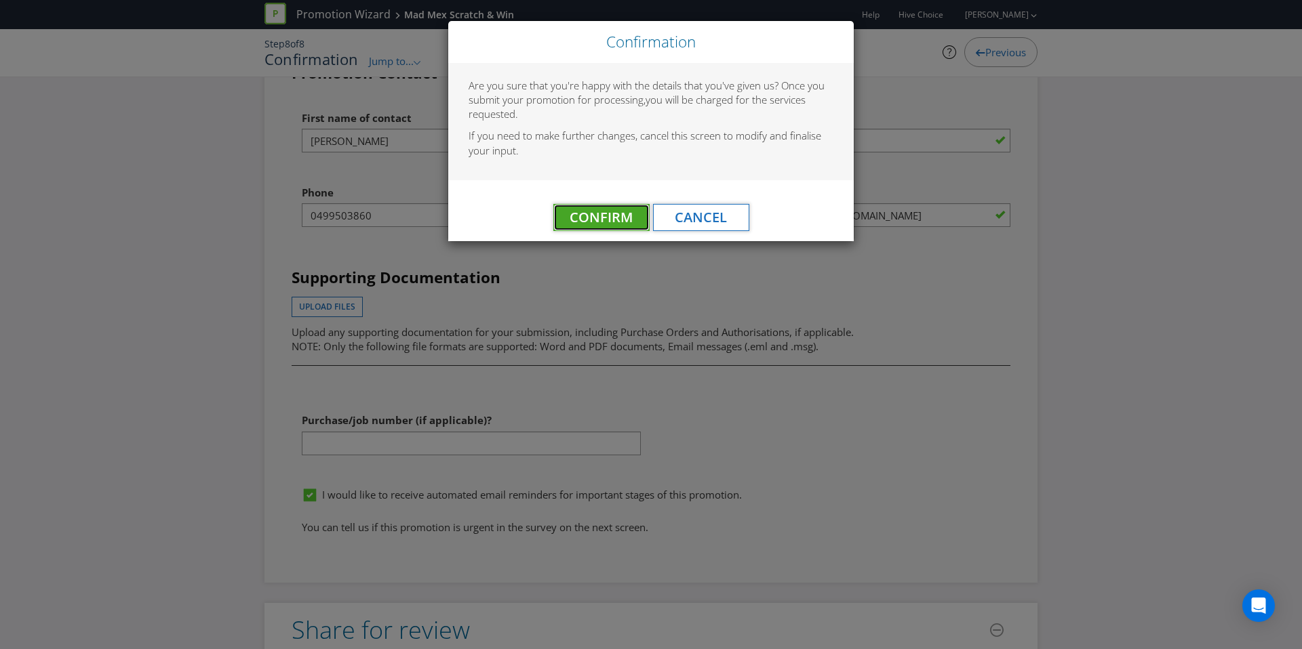
click at [578, 212] on span "Confirm" at bounding box center [600, 217] width 63 height 18
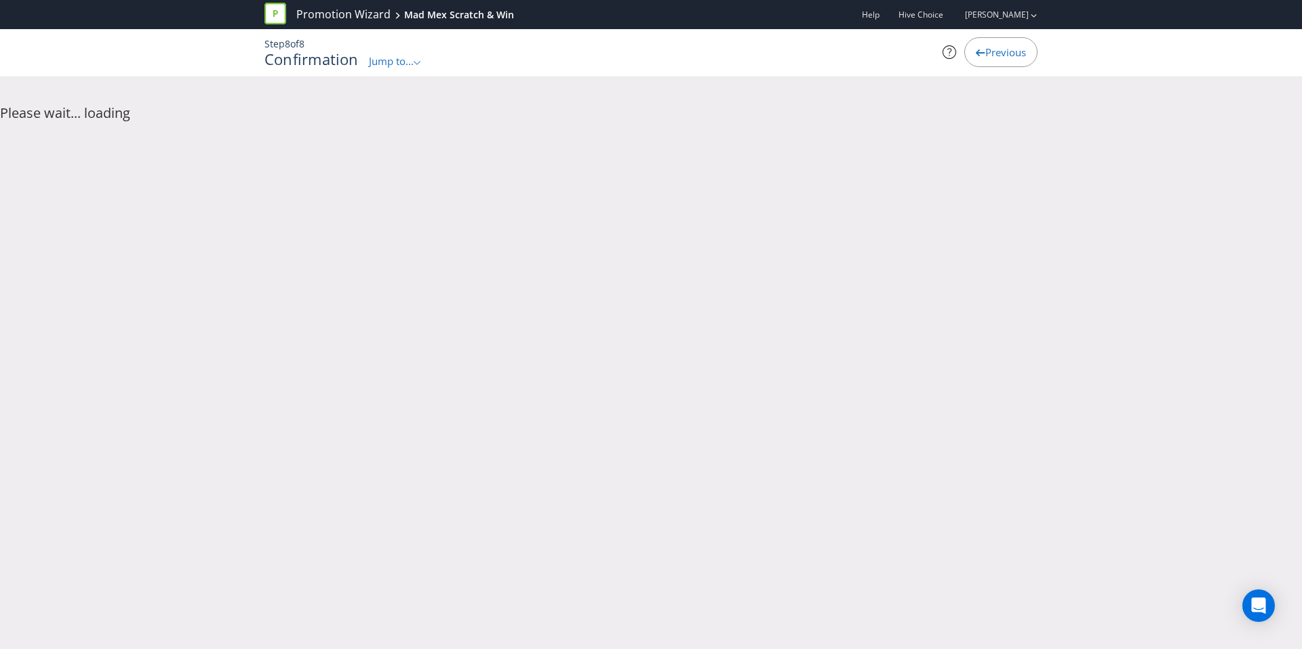
scroll to position [0, 0]
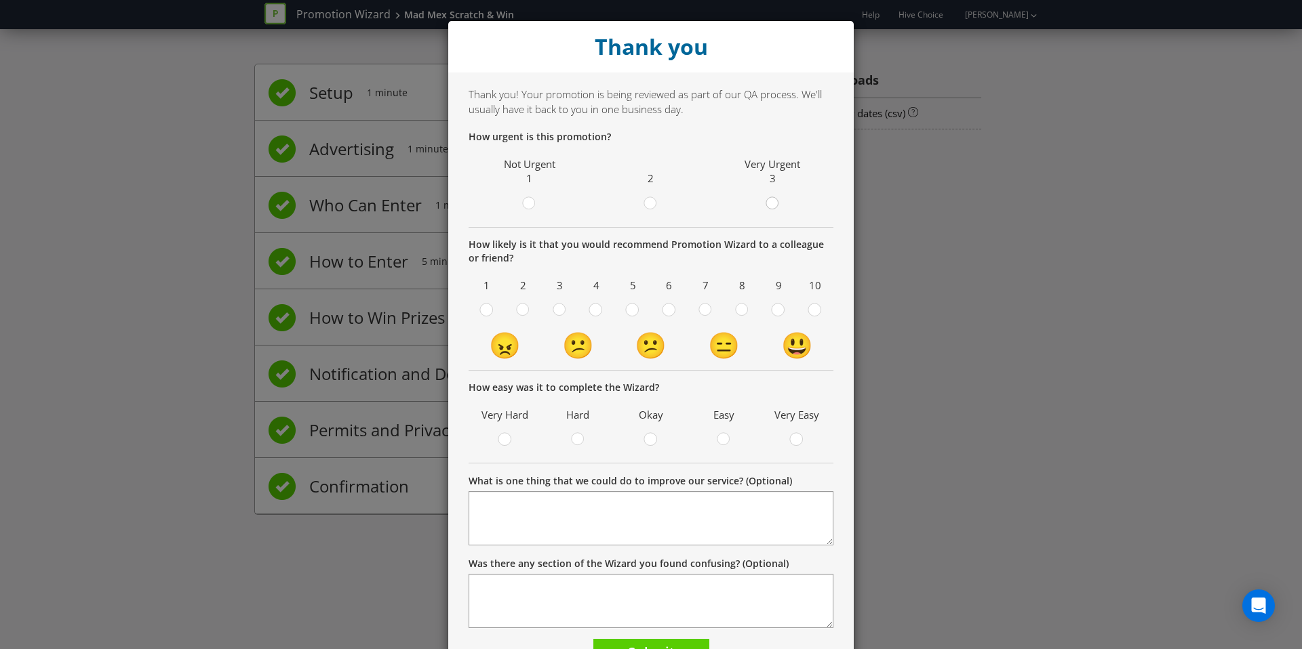
click at [765, 210] on div at bounding box center [772, 205] width 14 height 17
click at [0, 0] on input "radio" at bounding box center [0, 0] width 0 height 0
click at [813, 308] on div at bounding box center [814, 305] width 7 height 7
click at [0, 0] on input "radio" at bounding box center [0, 0] width 0 height 0
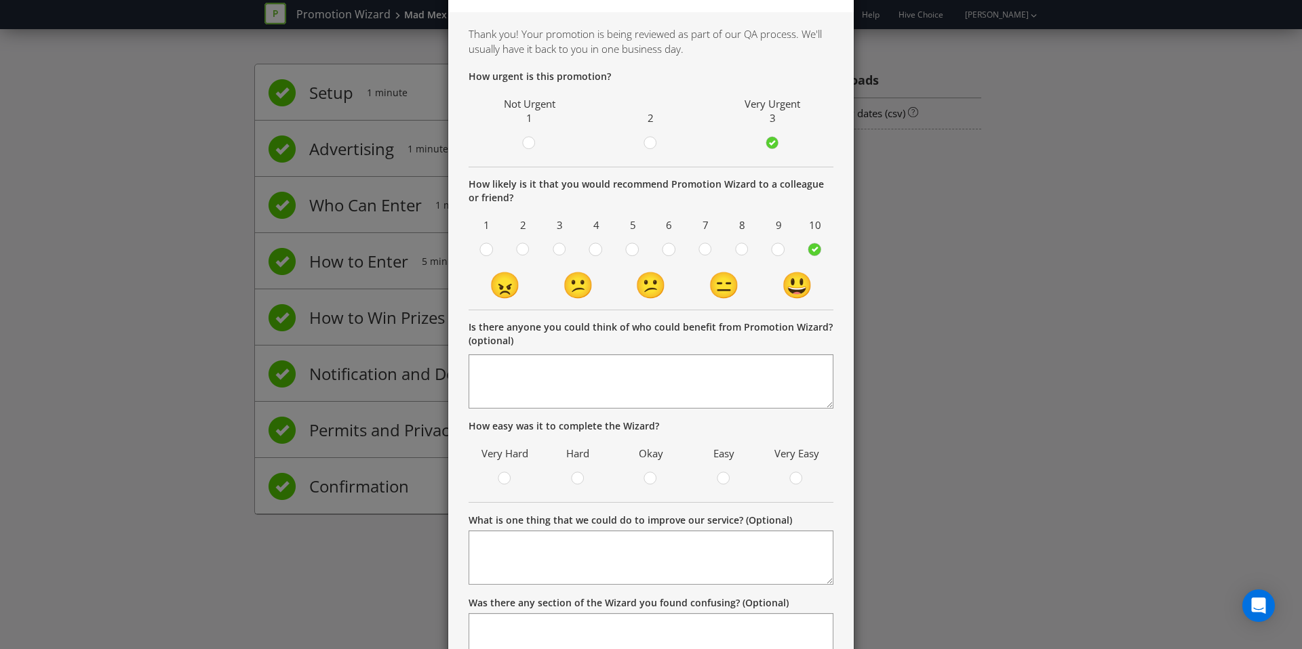
scroll to position [101, 0]
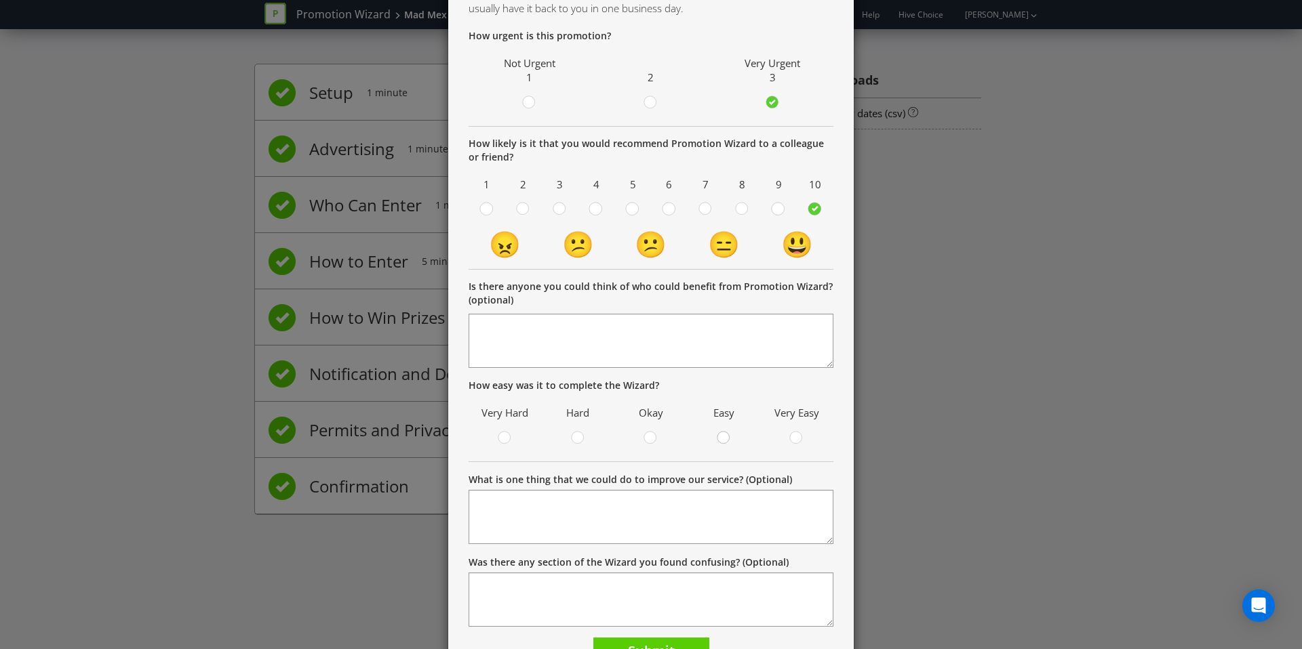
click at [727, 430] on div at bounding box center [724, 433] width 7 height 7
click at [0, 0] on input "radio" at bounding box center [0, 0] width 0 height 0
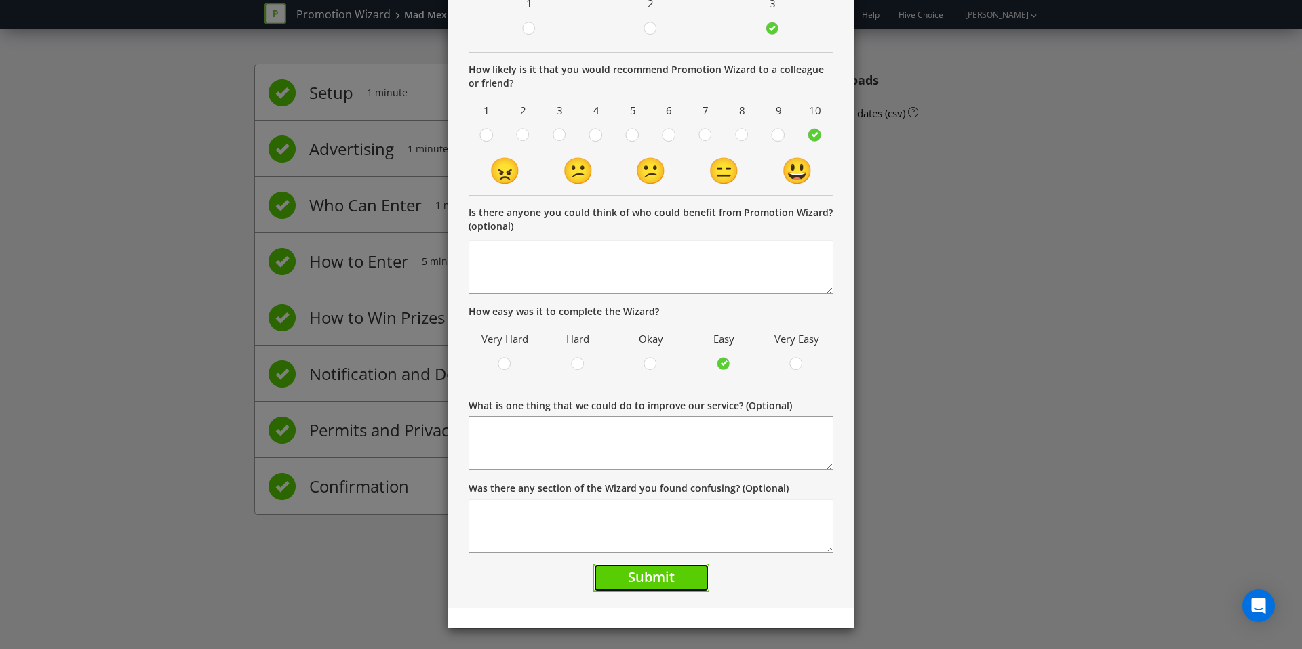
click at [676, 571] on button "Submit" at bounding box center [651, 578] width 116 height 29
